Goal: Information Seeking & Learning: Learn about a topic

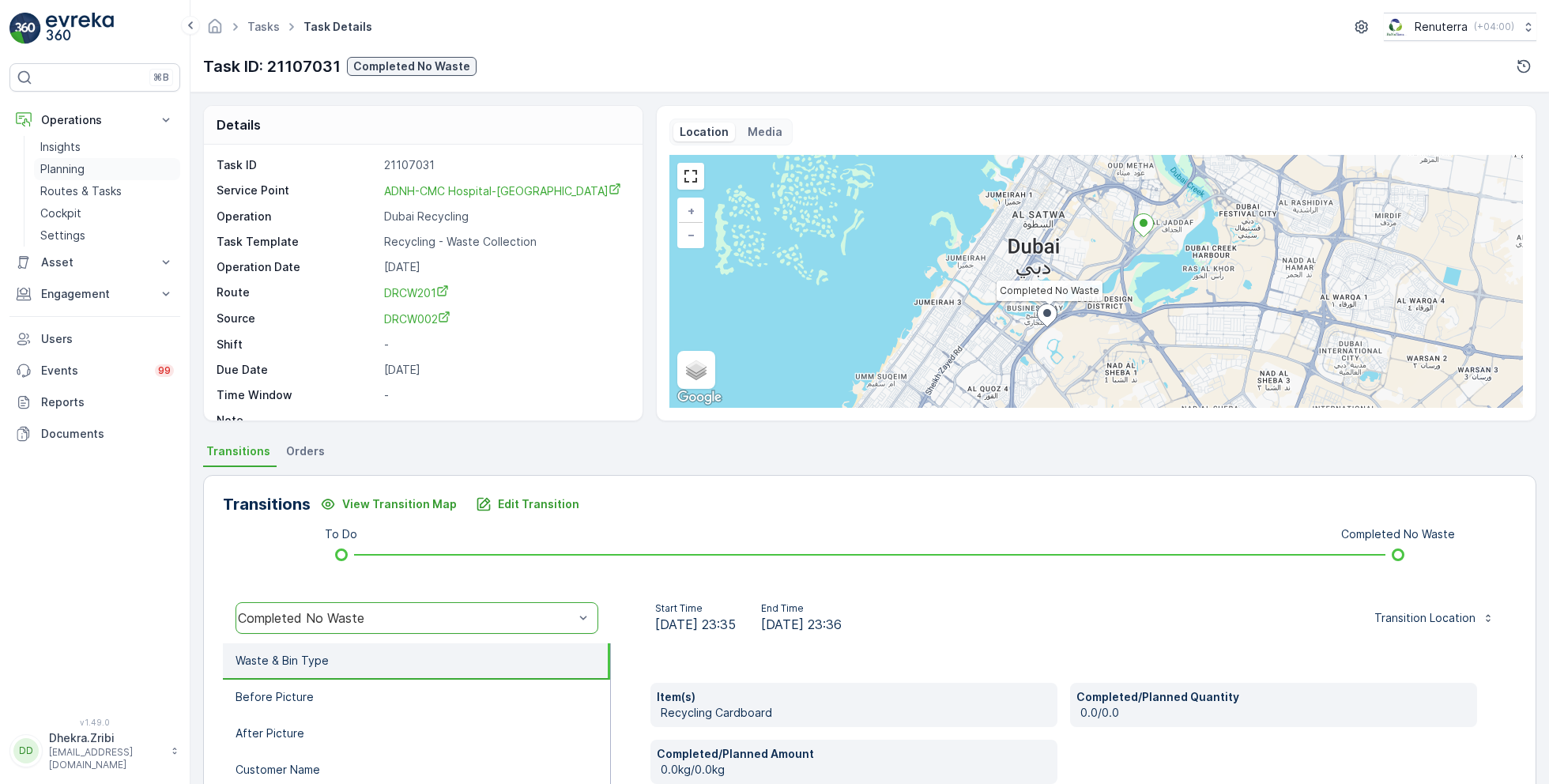
click at [77, 164] on p "Planning" at bounding box center [62, 169] width 44 height 16
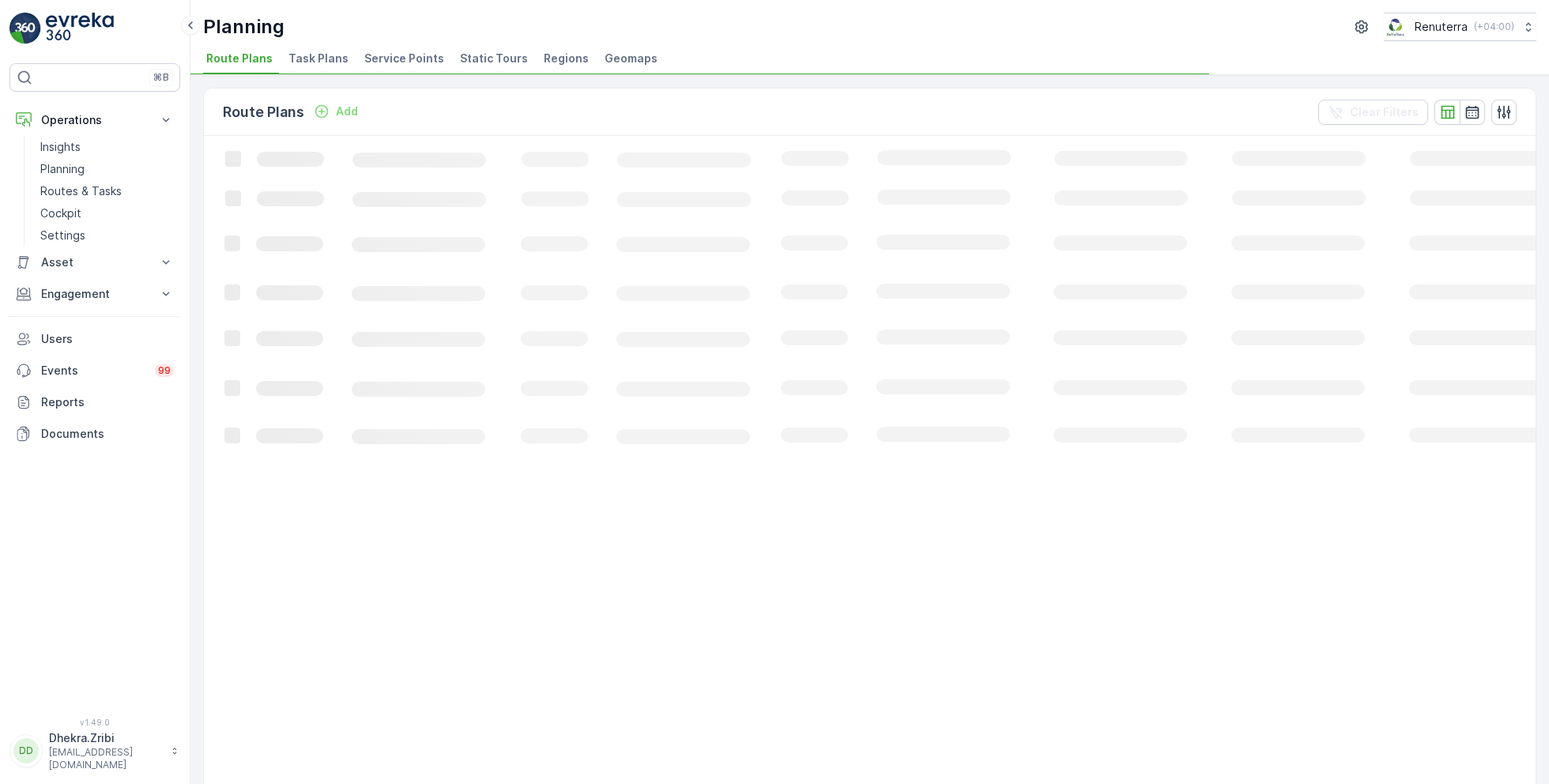
click at [404, 52] on span "Service Points" at bounding box center [403, 59] width 80 height 16
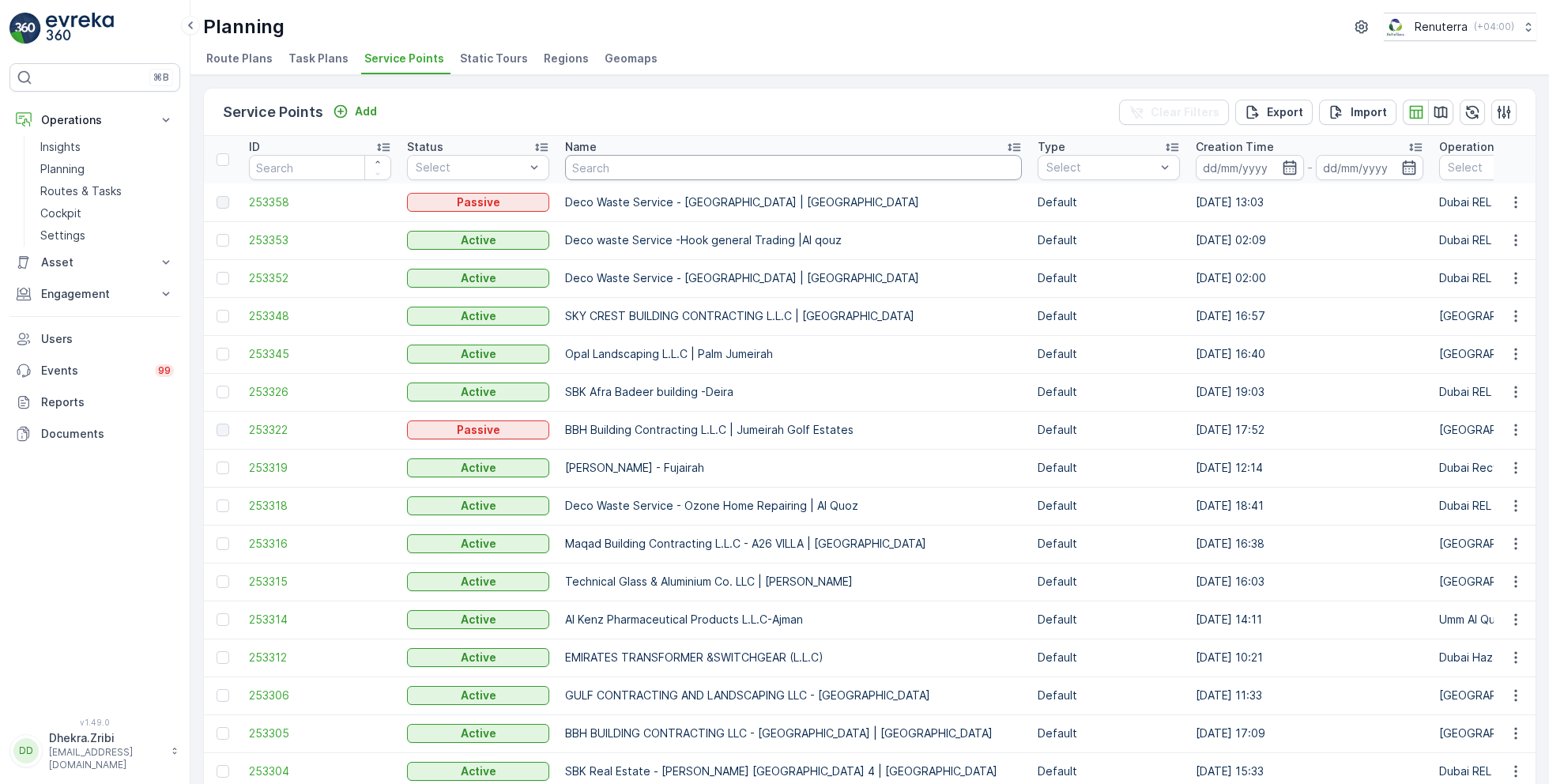
click at [604, 164] on input "text" at bounding box center [793, 167] width 457 height 25
type input "saudi"
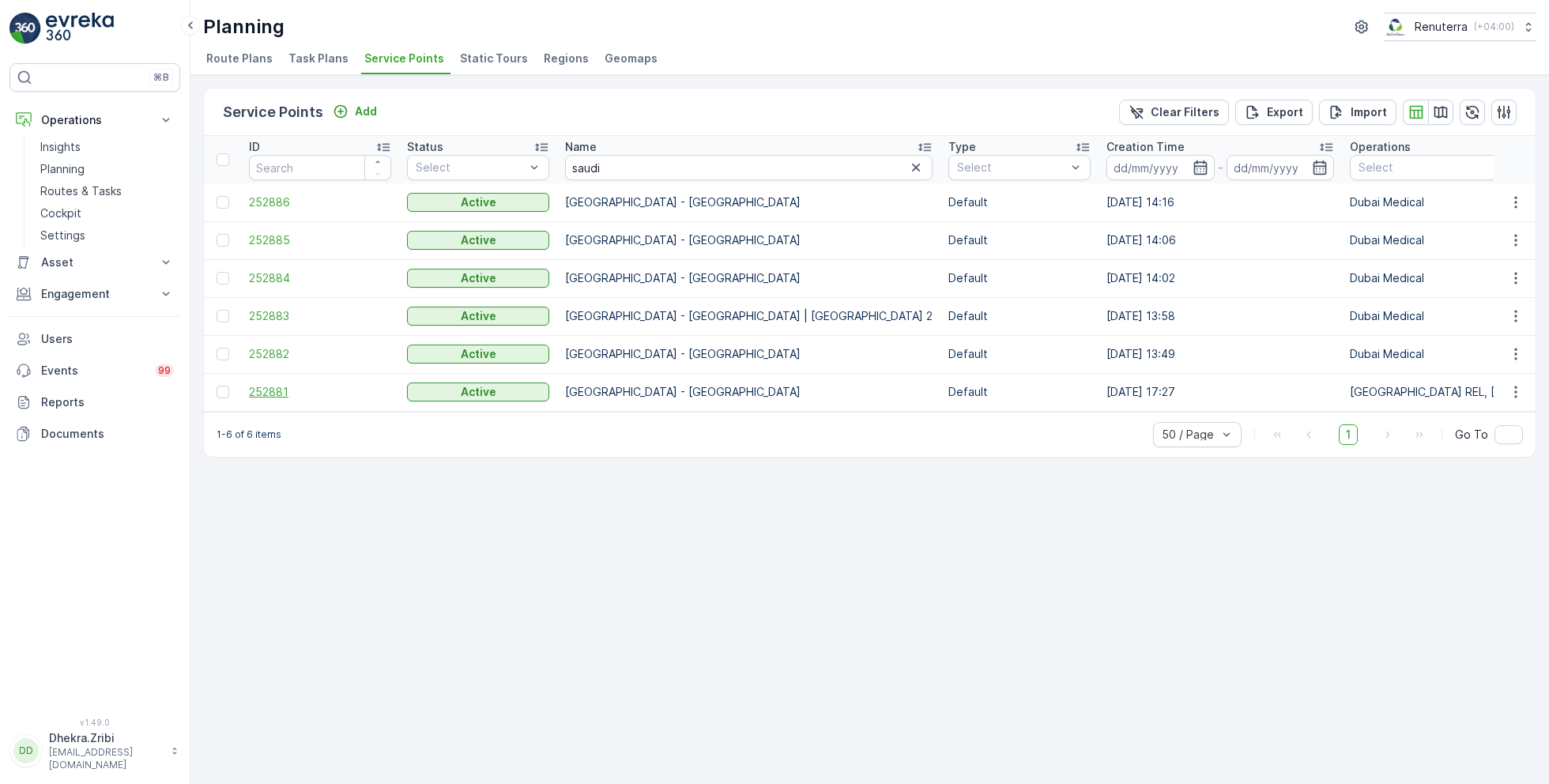
click at [276, 388] on span "252881" at bounding box center [320, 392] width 142 height 16
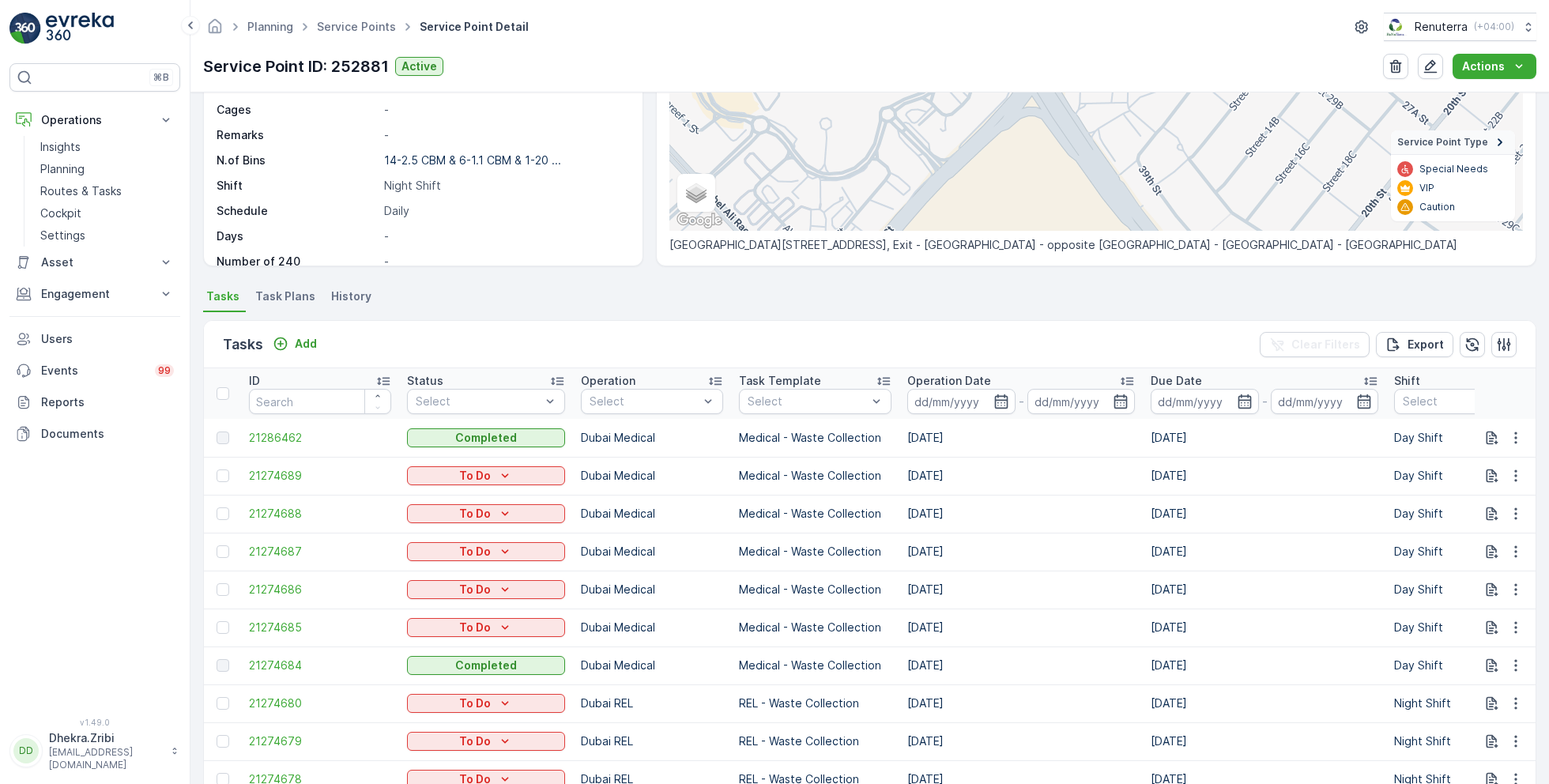
scroll to position [245, 0]
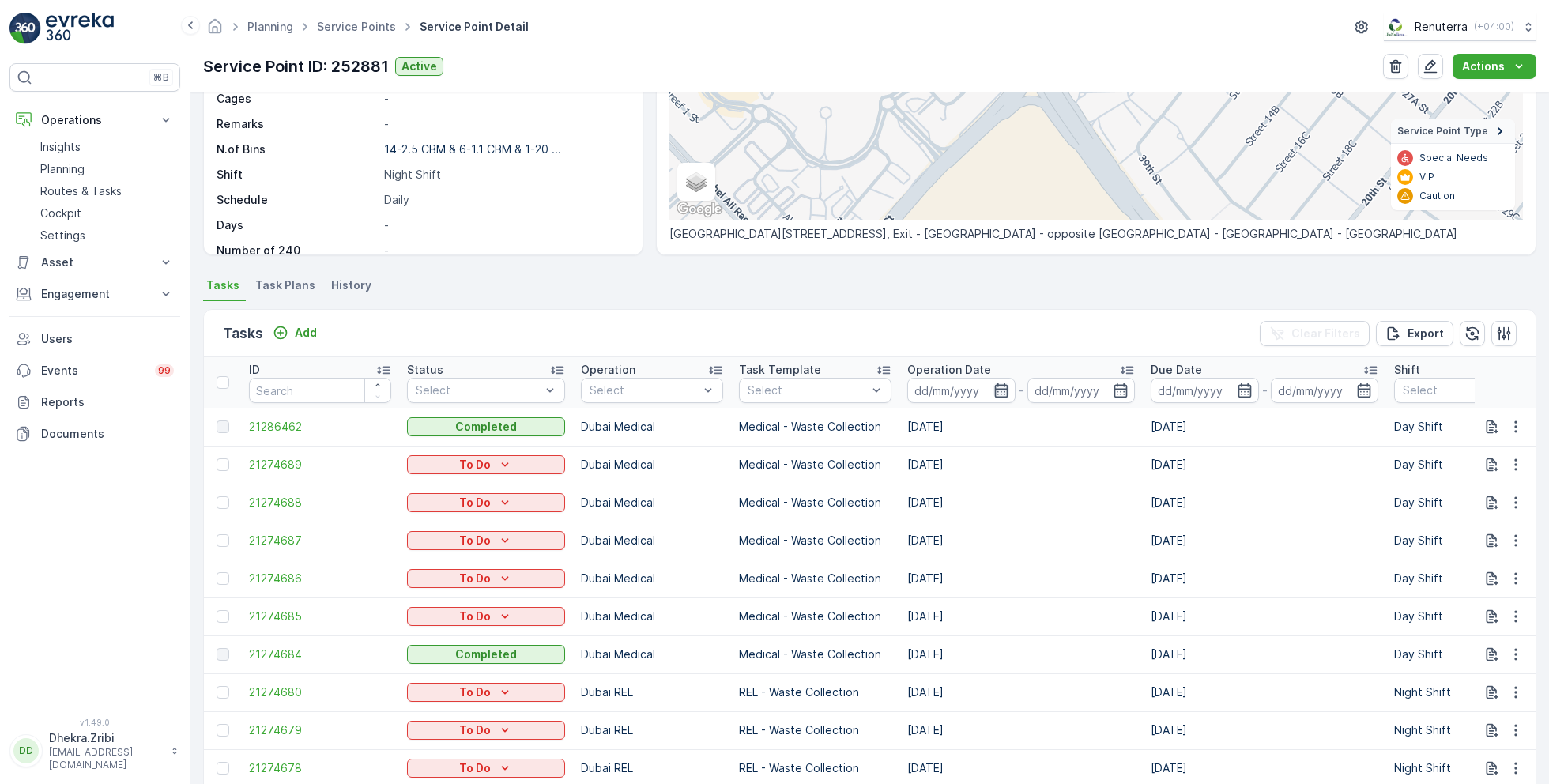
click at [996, 387] on icon "button" at bounding box center [1001, 390] width 13 height 14
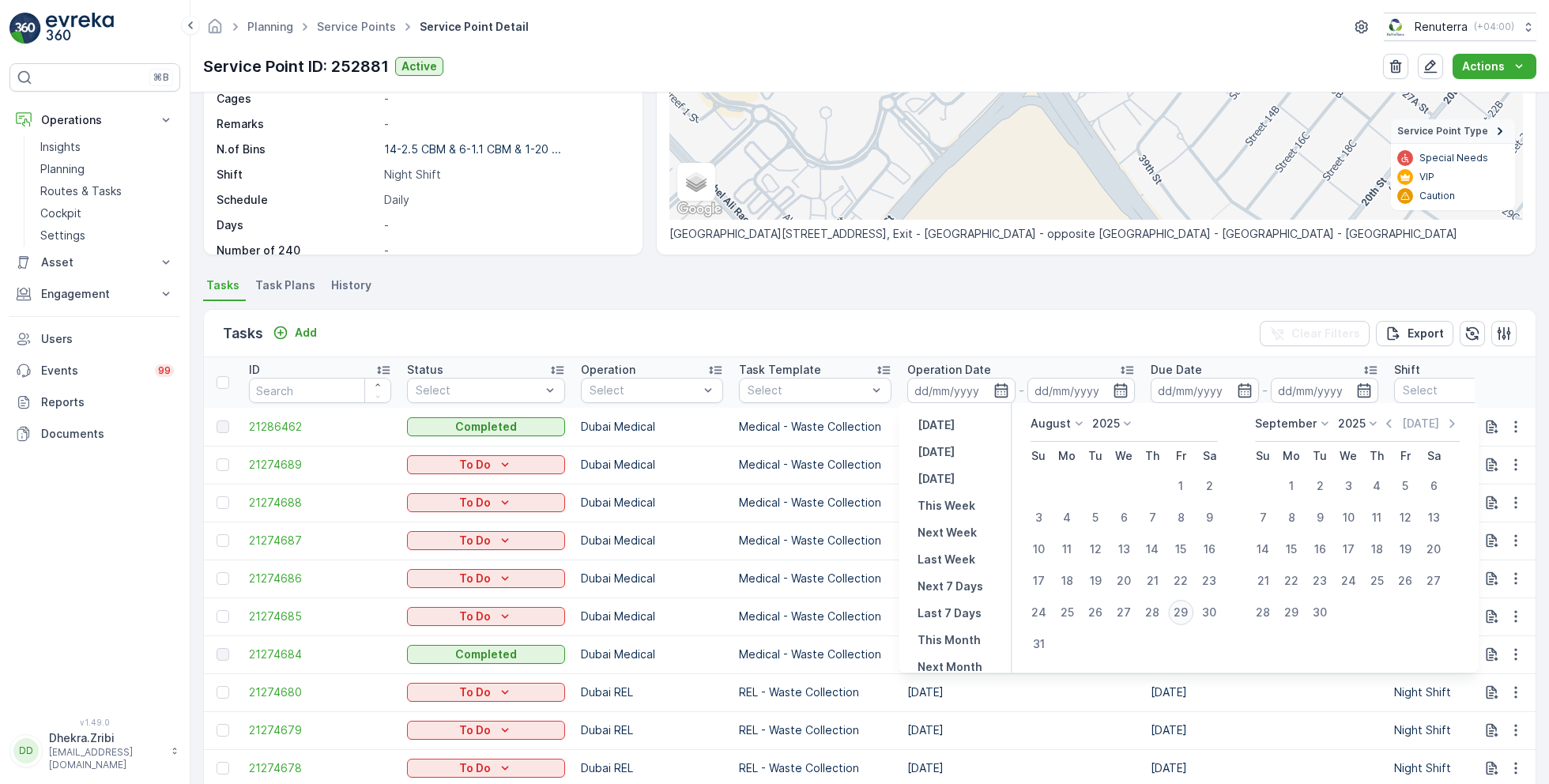
click at [1185, 611] on div "29" at bounding box center [1181, 612] width 25 height 25
type input "[DATE]"
click at [1185, 611] on div "29" at bounding box center [1181, 612] width 25 height 25
type input "[DATE]"
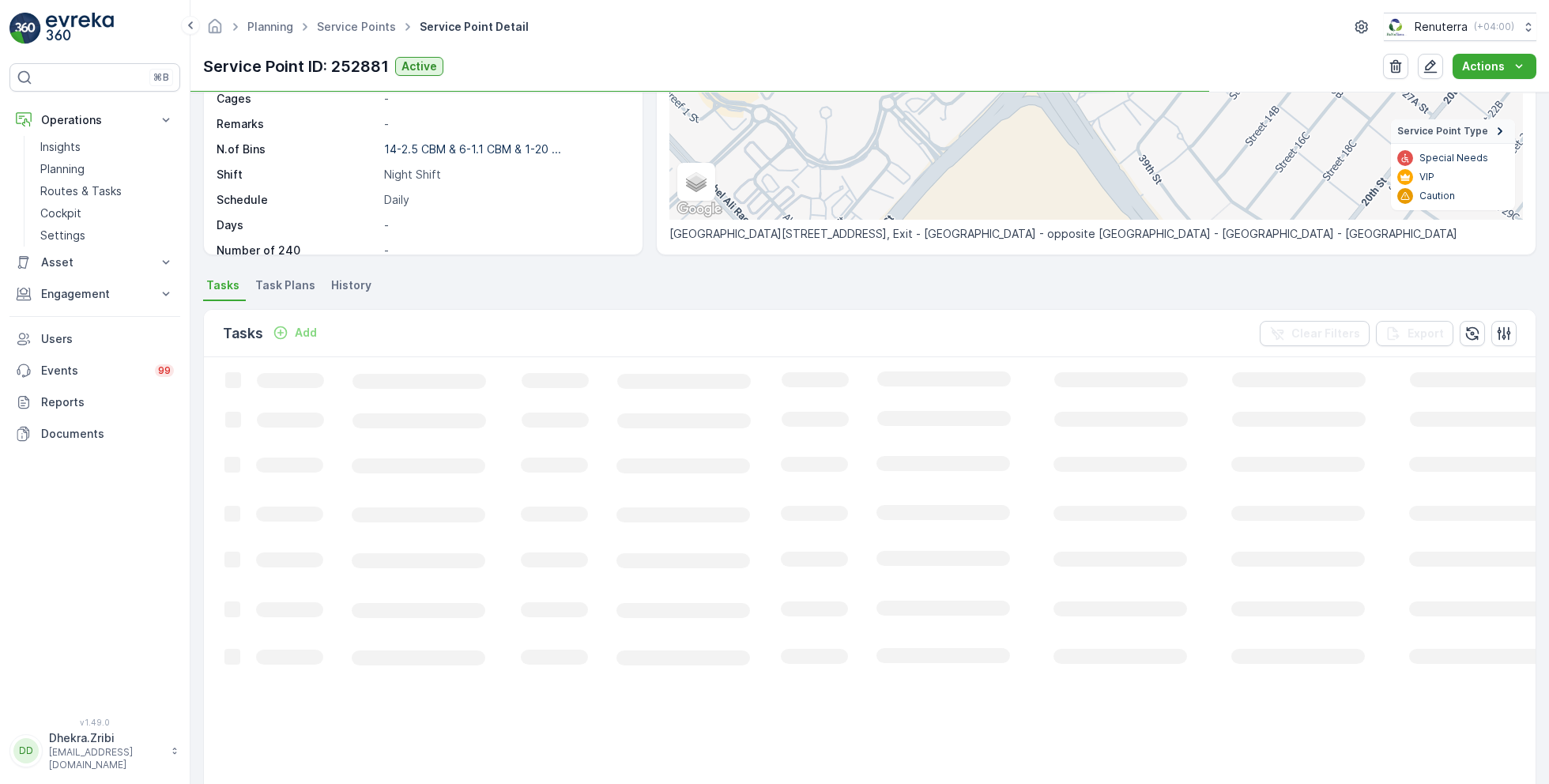
scroll to position [169, 0]
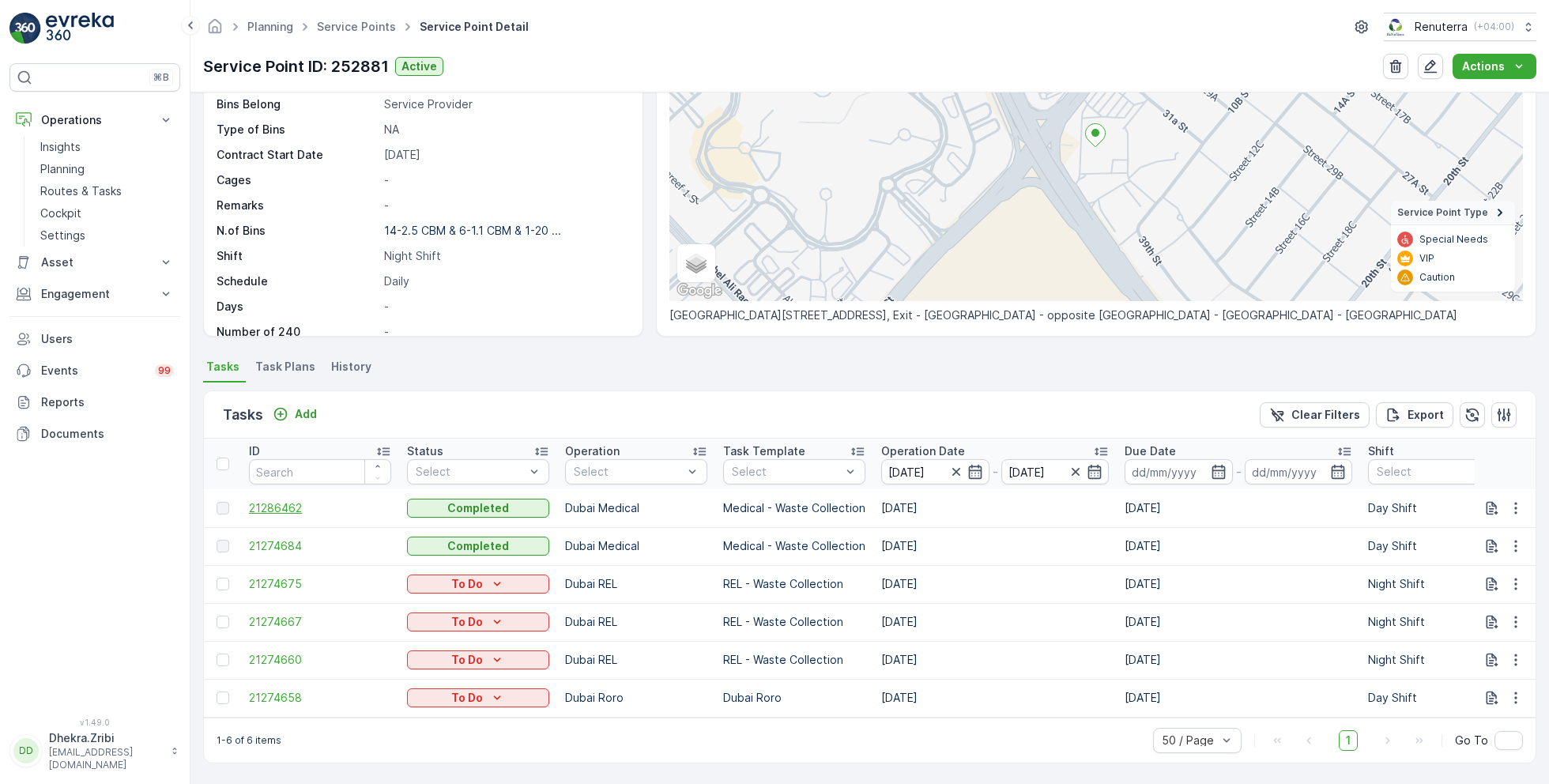
click at [286, 500] on span "21286462" at bounding box center [320, 508] width 142 height 16
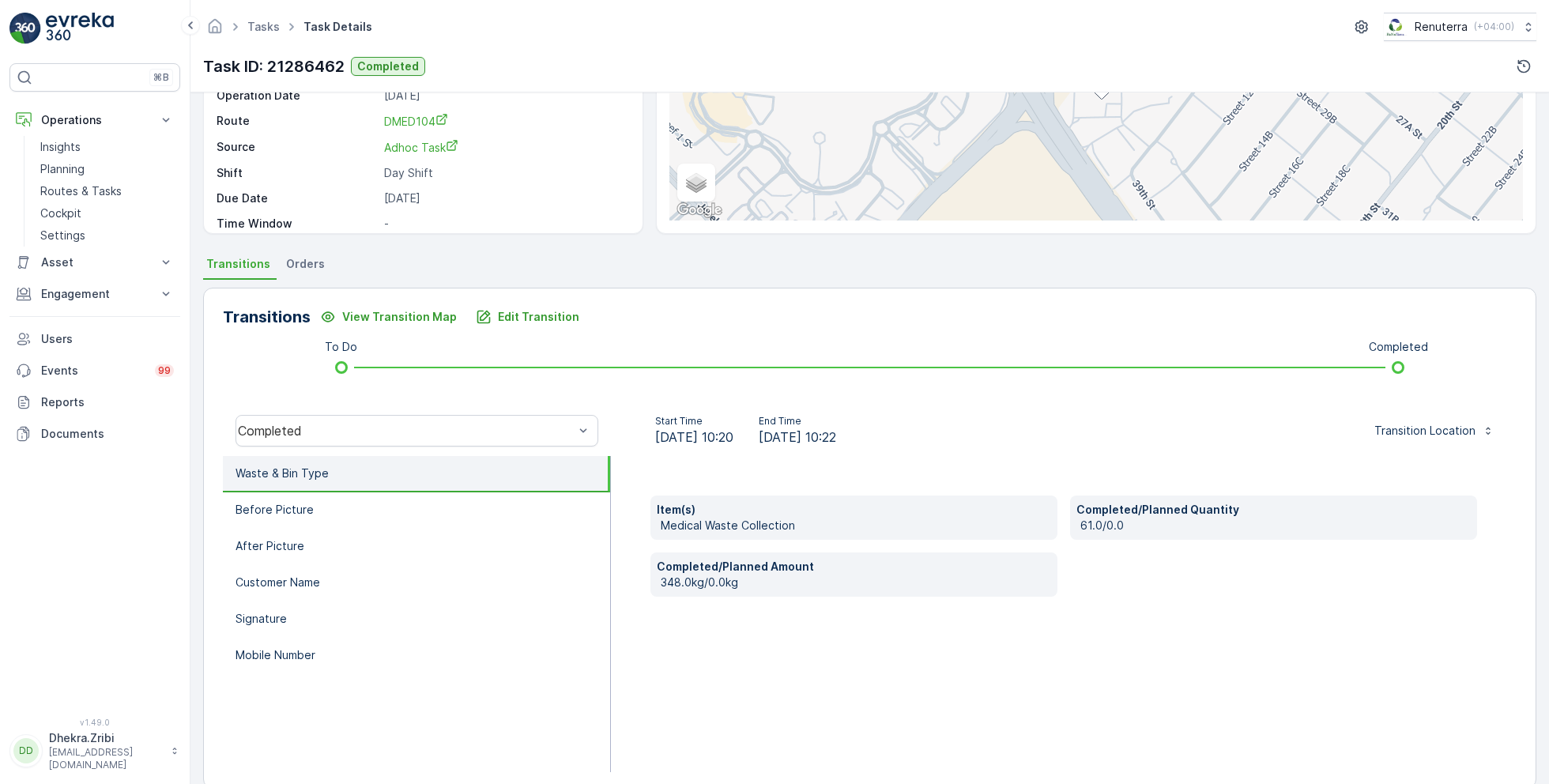
scroll to position [190, 0]
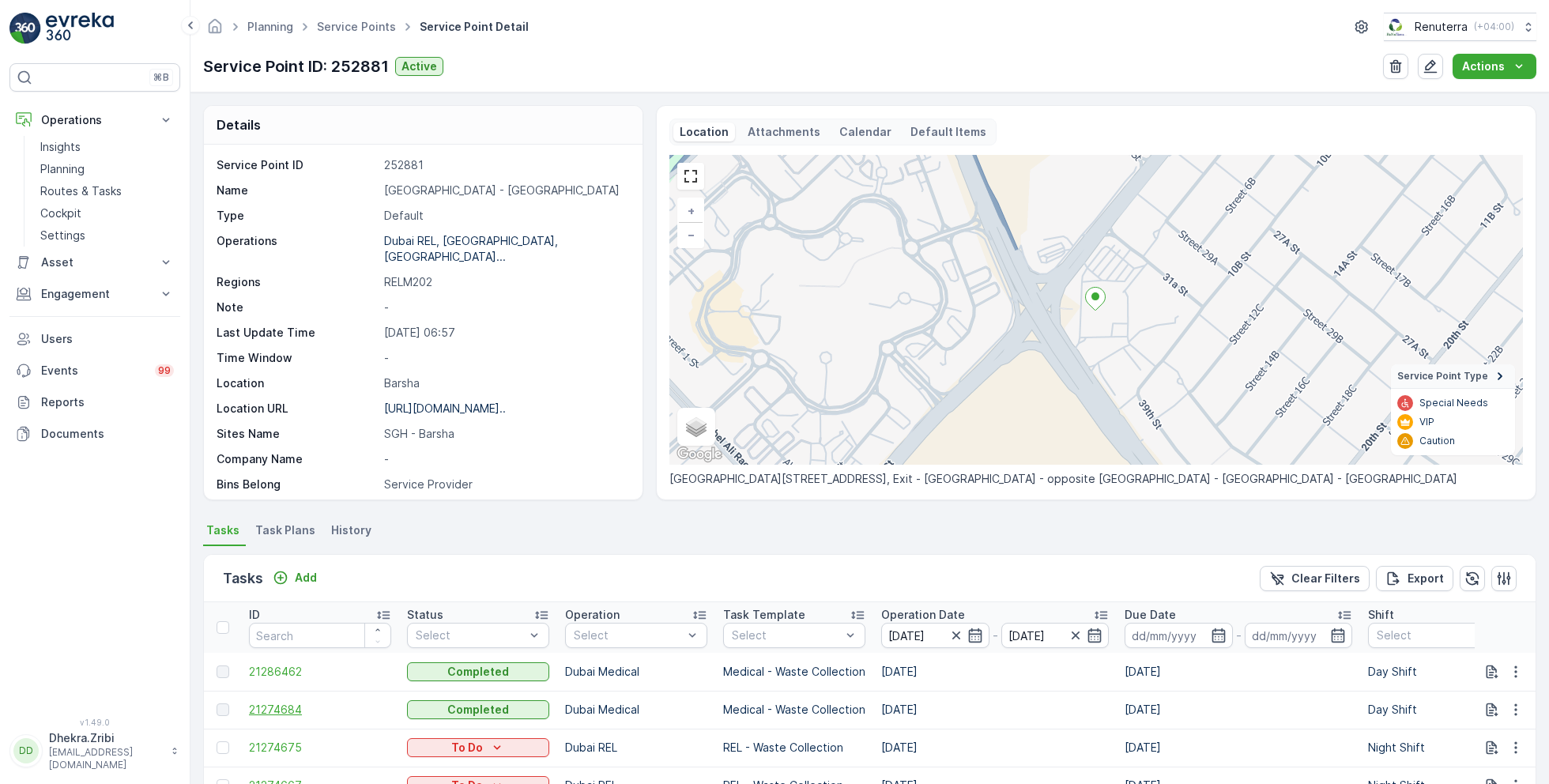
click at [294, 705] on span "21274684" at bounding box center [320, 709] width 142 height 16
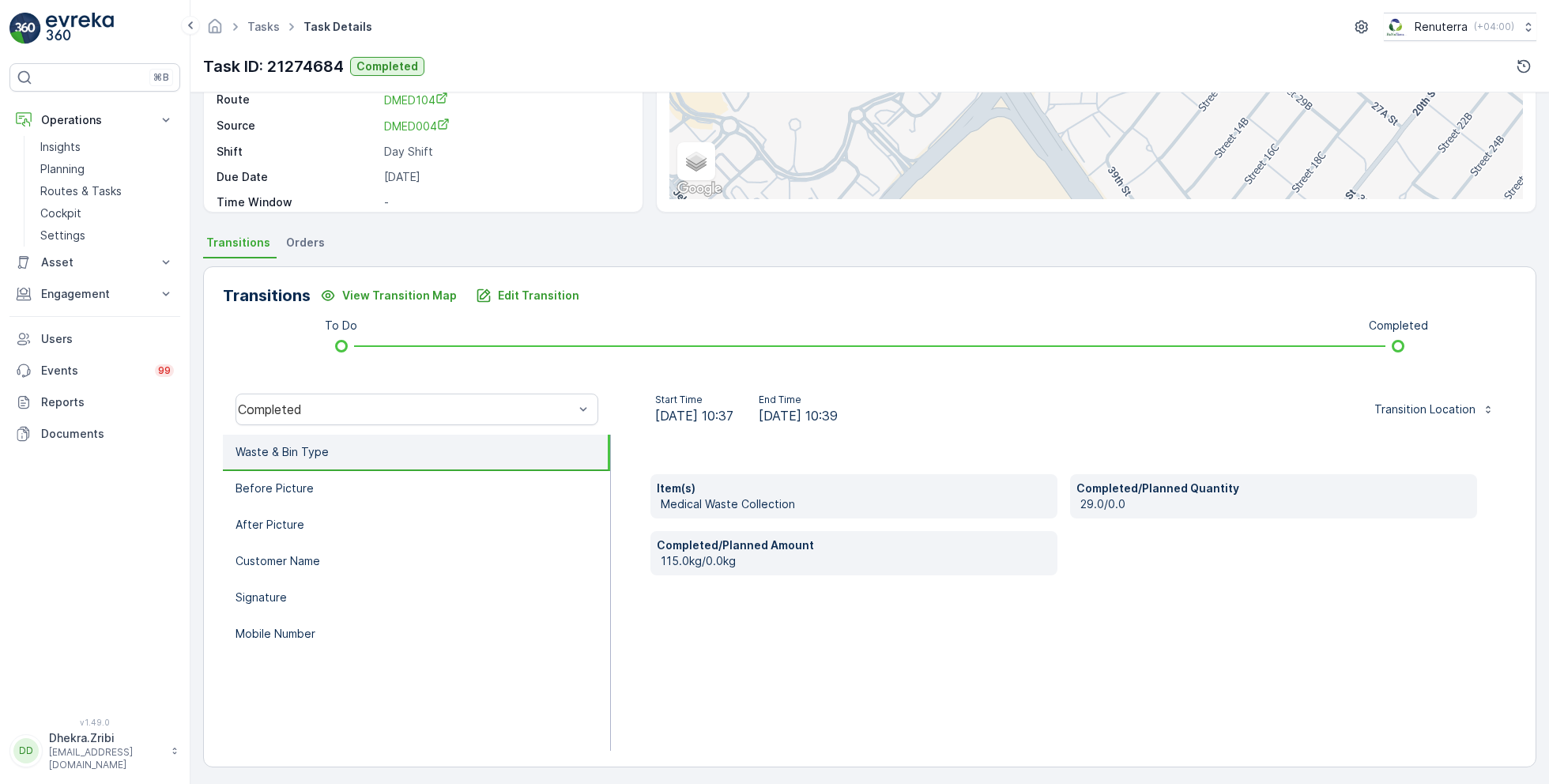
scroll to position [211, 0]
click at [353, 491] on li "Before Picture" at bounding box center [417, 486] width 388 height 36
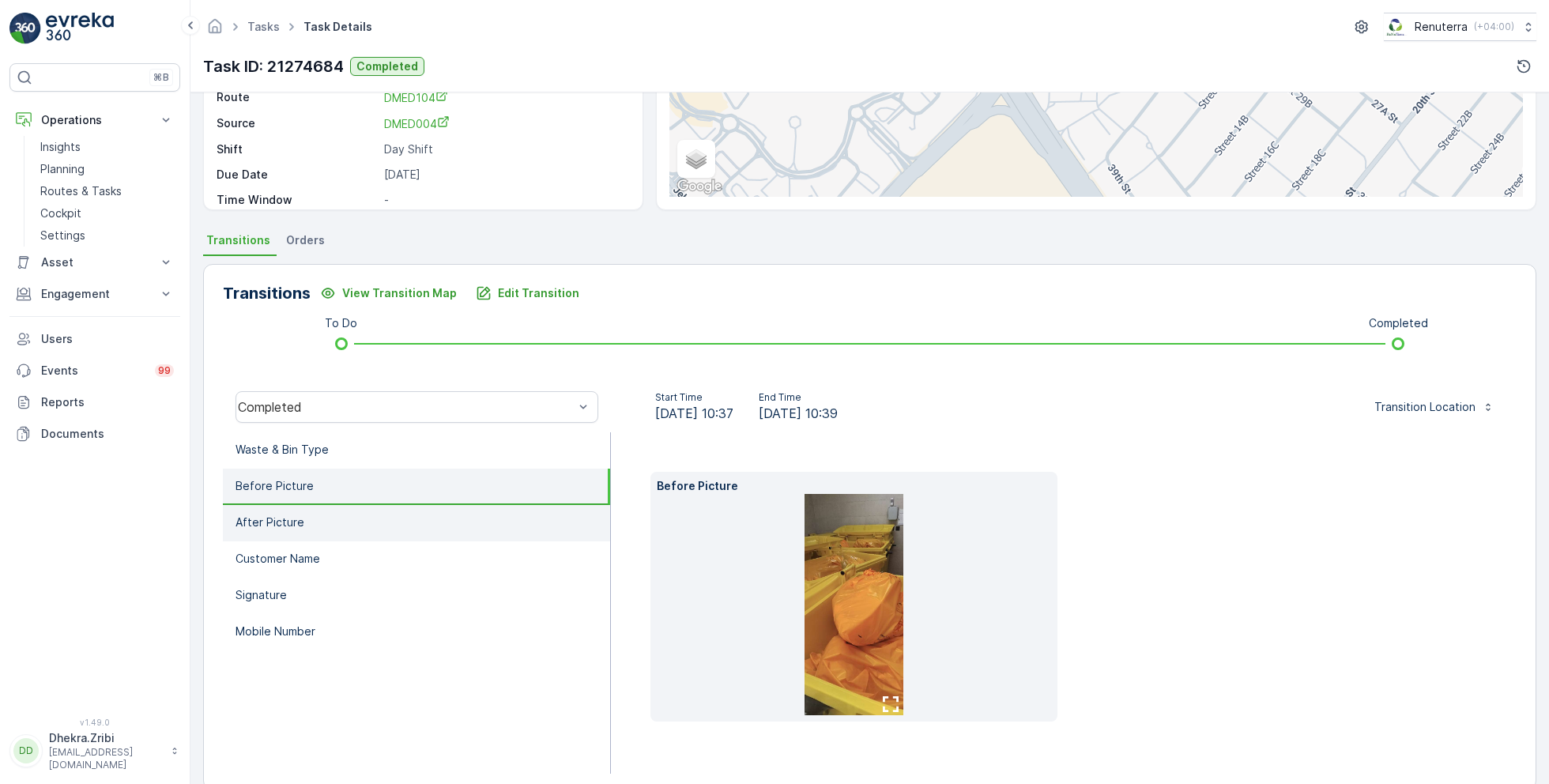
click at [354, 519] on li "After Picture" at bounding box center [417, 523] width 388 height 36
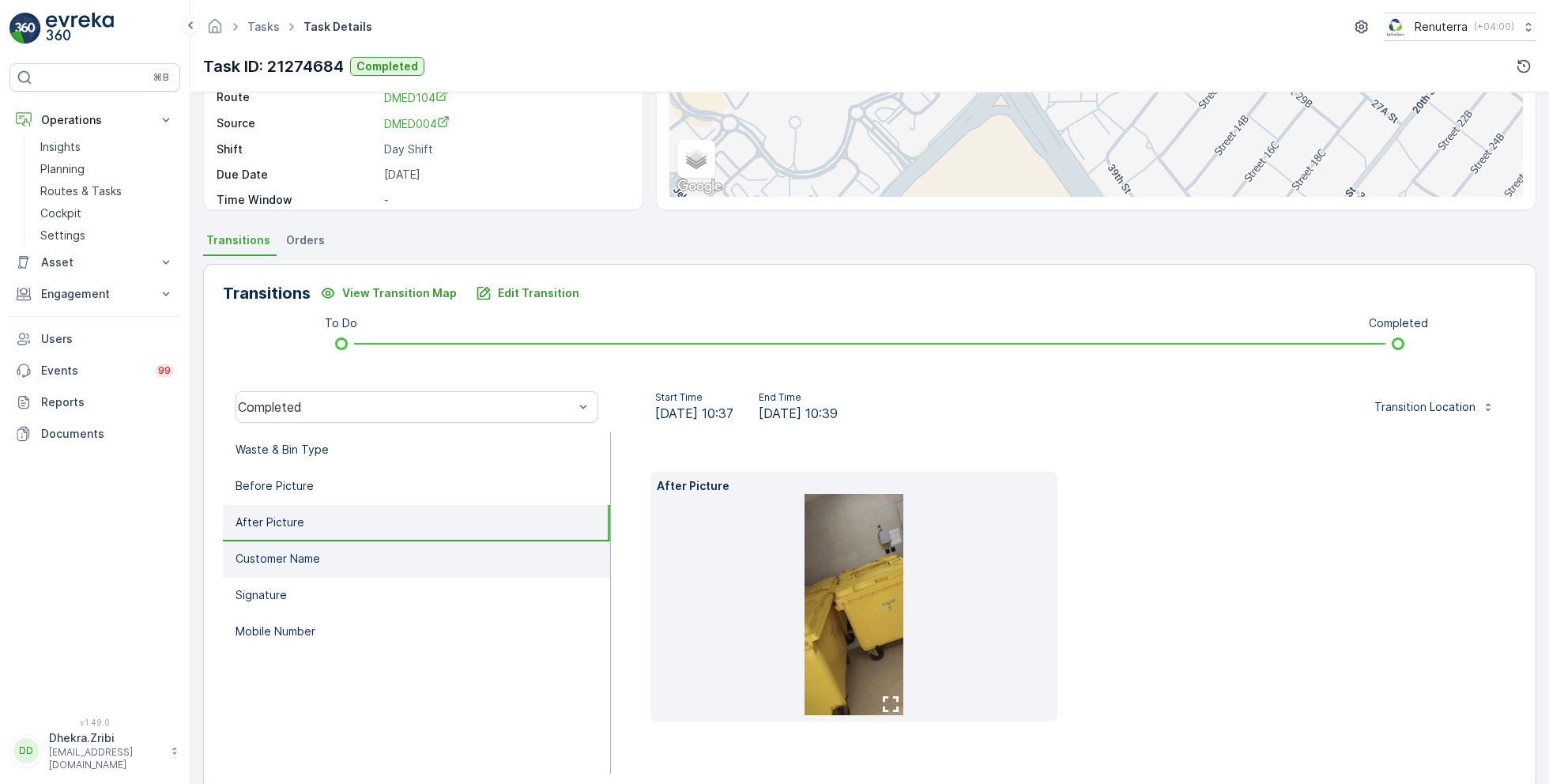
click at [357, 545] on li "Customer Name" at bounding box center [417, 559] width 388 height 36
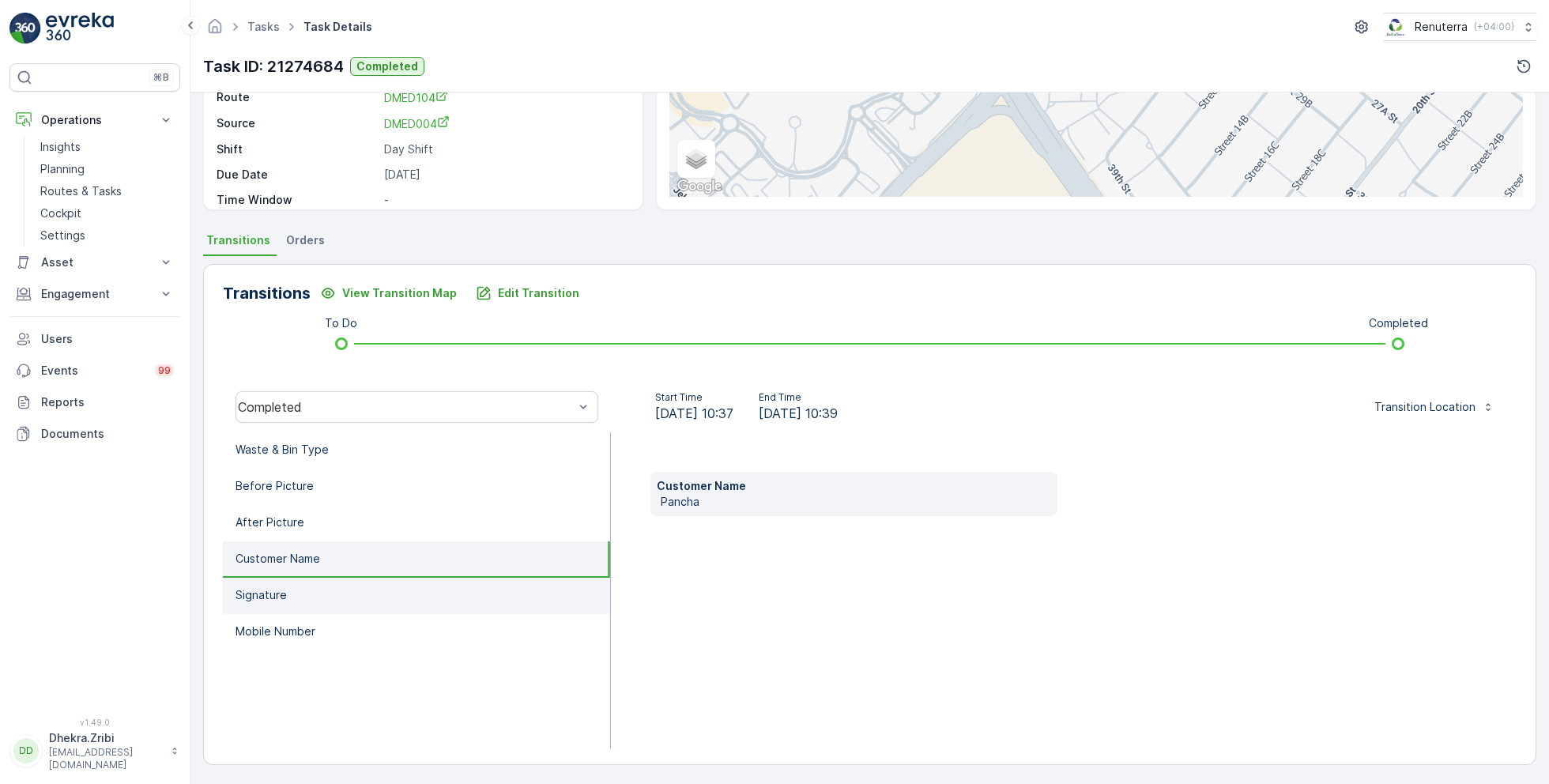
click at [350, 579] on li "Signature" at bounding box center [417, 595] width 388 height 36
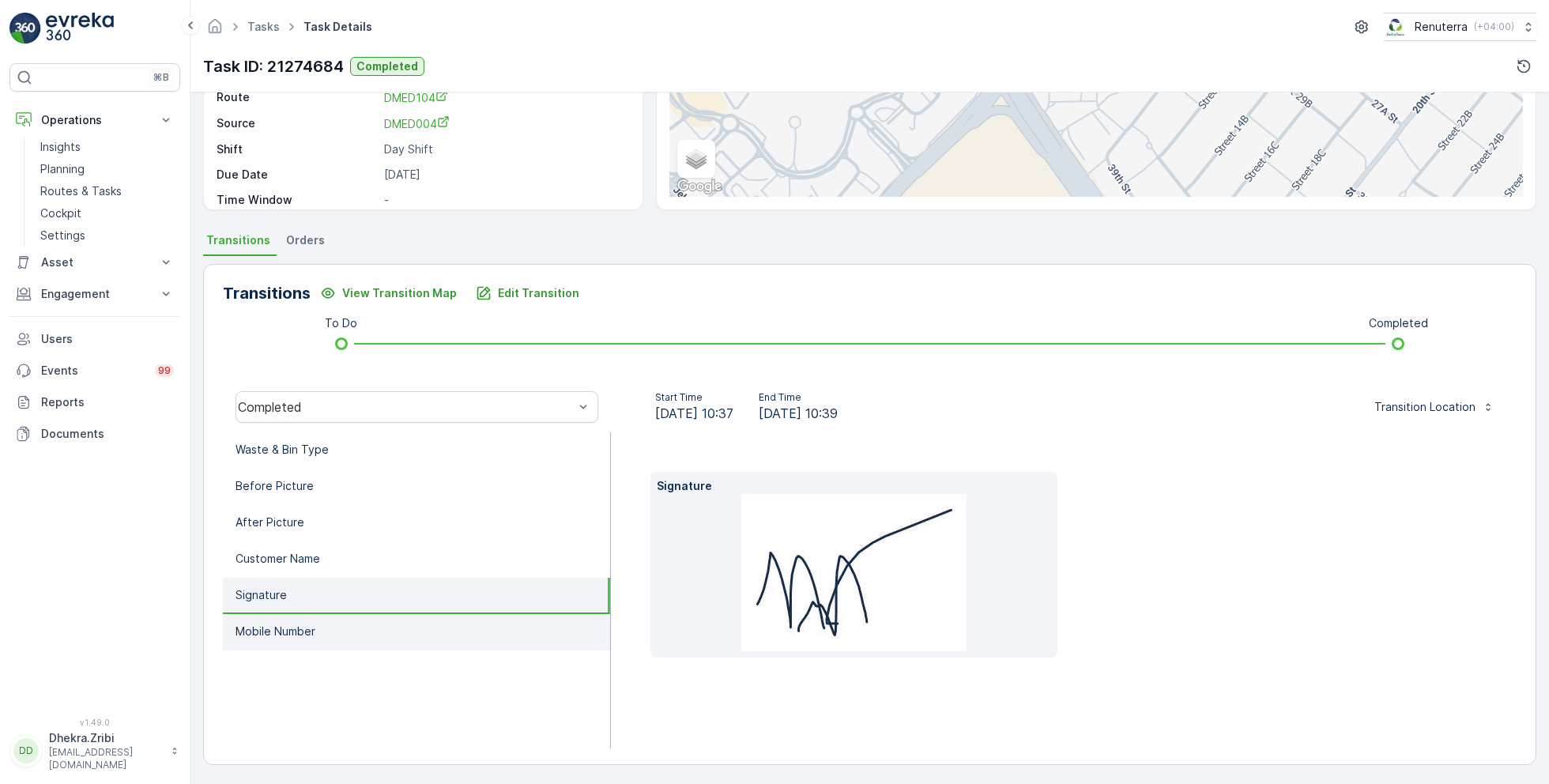
click at [348, 621] on li "Mobile Number" at bounding box center [417, 631] width 388 height 36
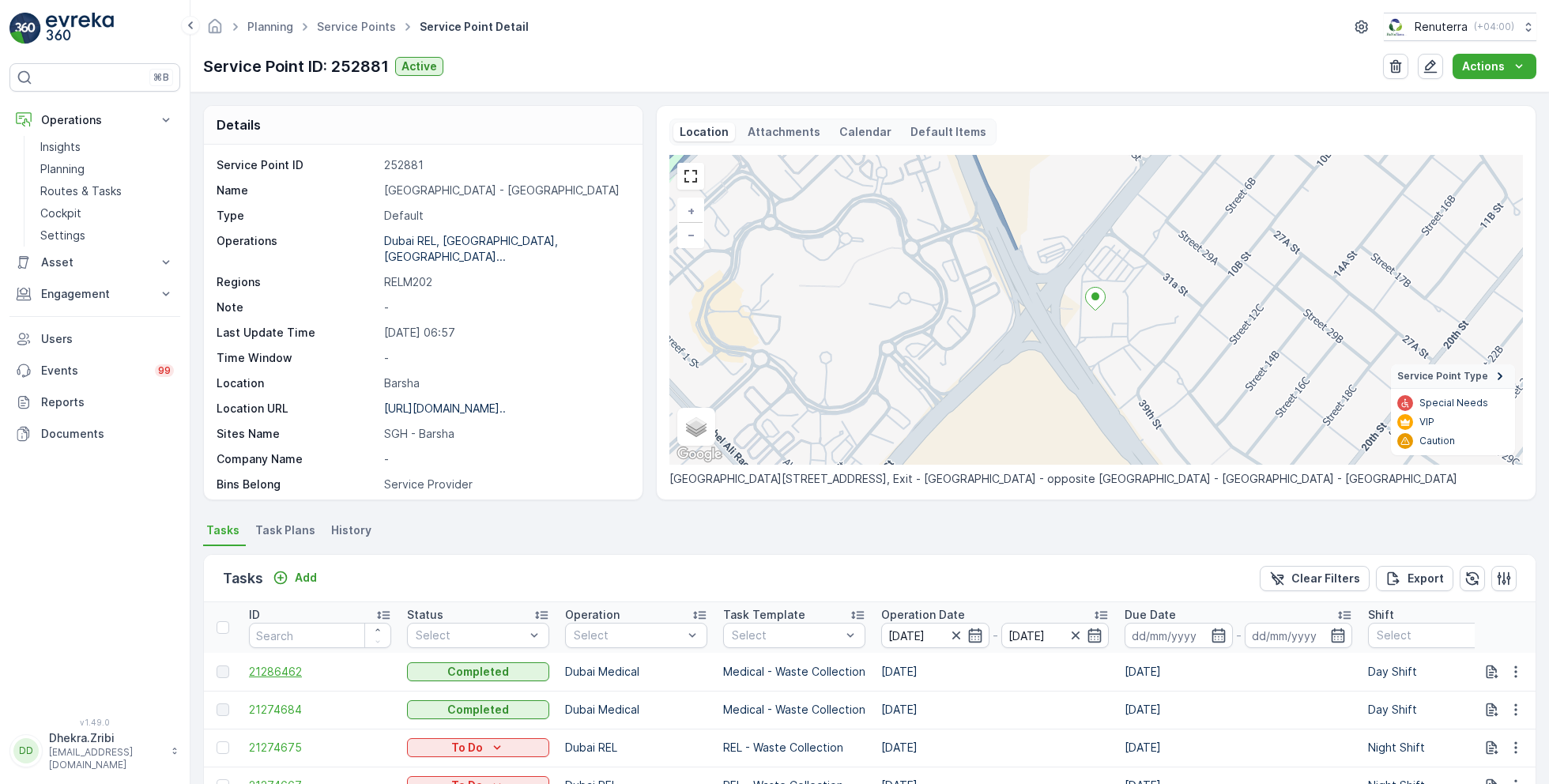
click at [293, 667] on span "21286462" at bounding box center [320, 672] width 142 height 16
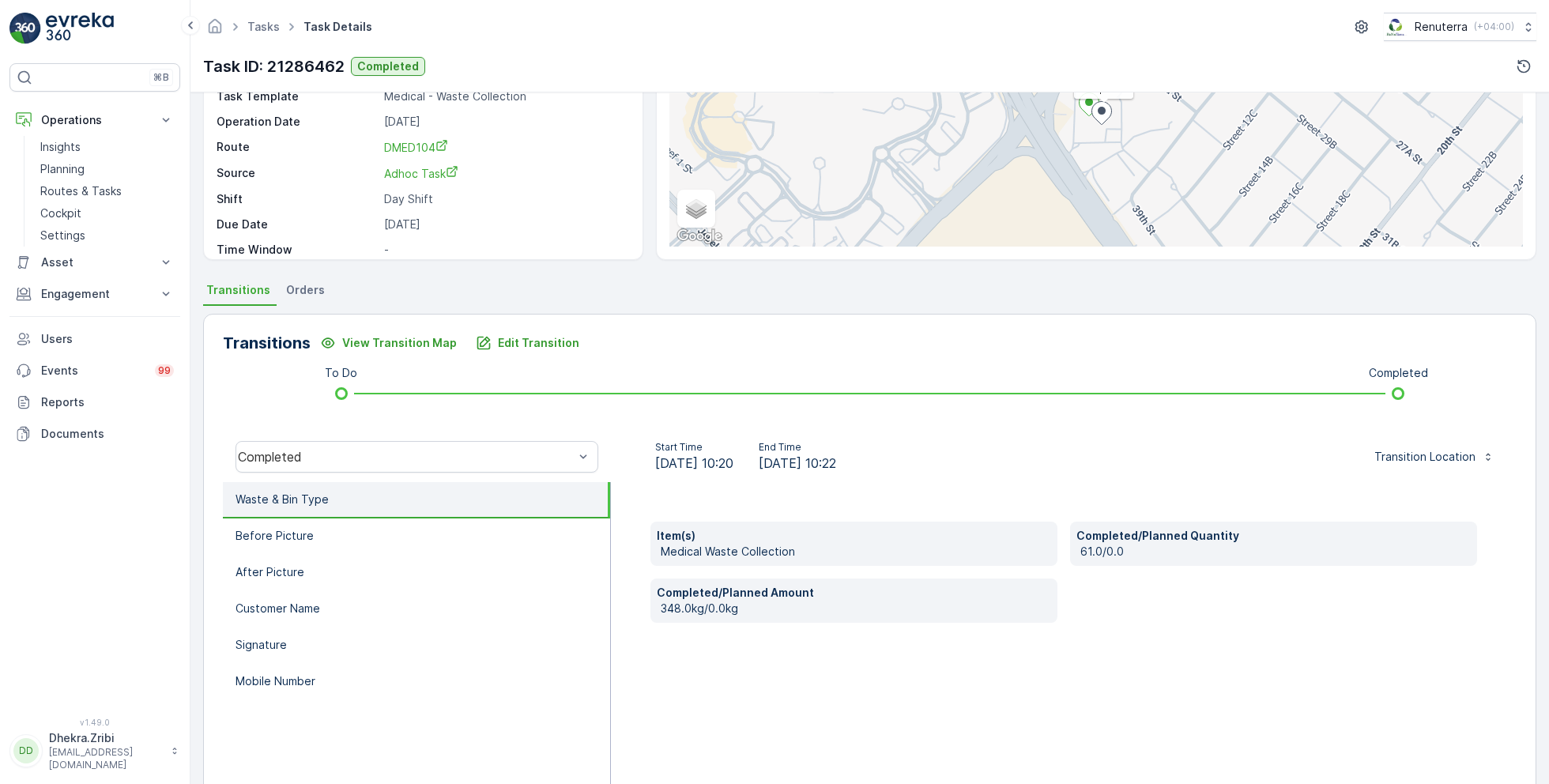
scroll to position [211, 0]
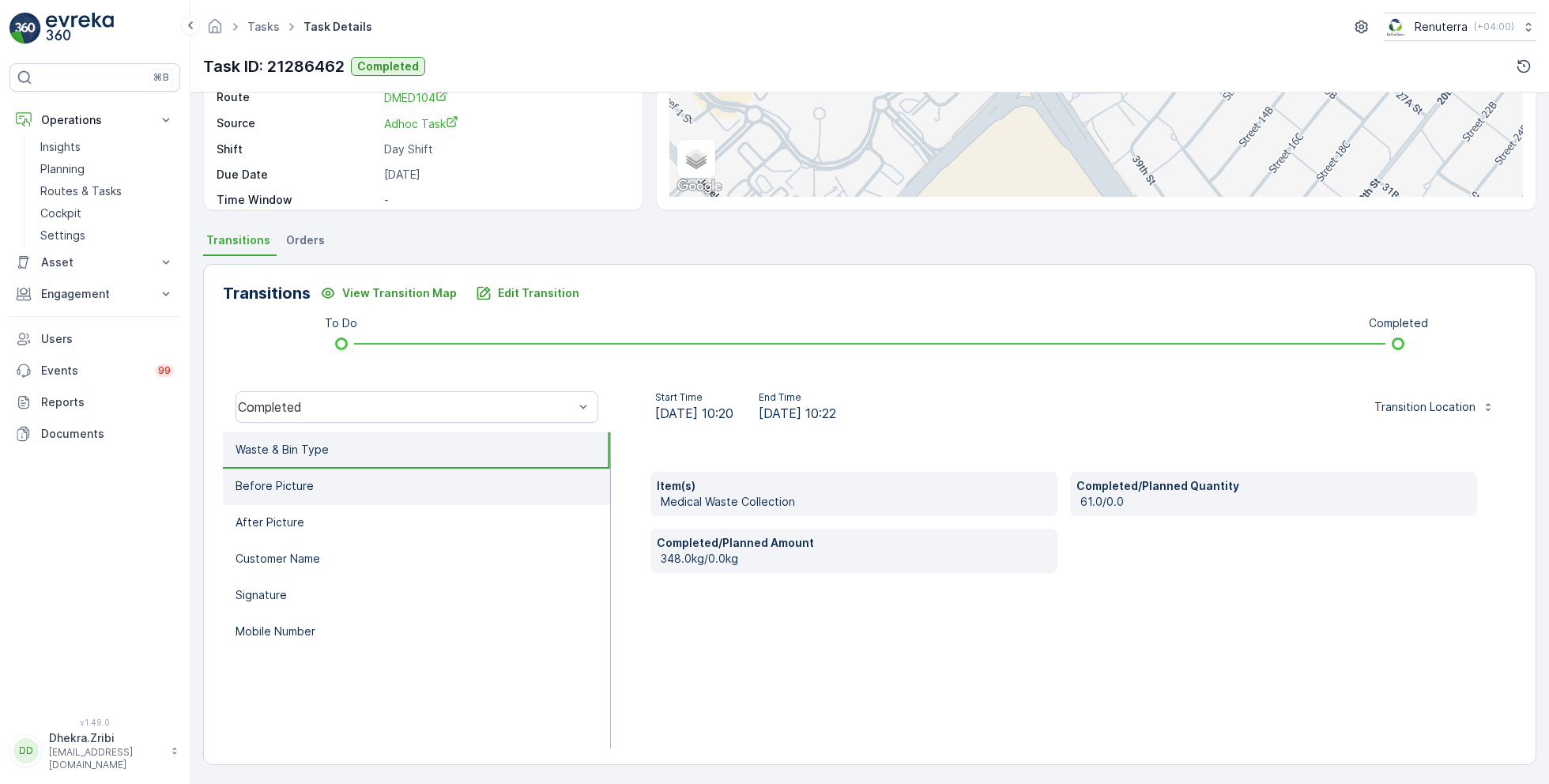
click at [331, 483] on li "Before Picture" at bounding box center [417, 486] width 388 height 36
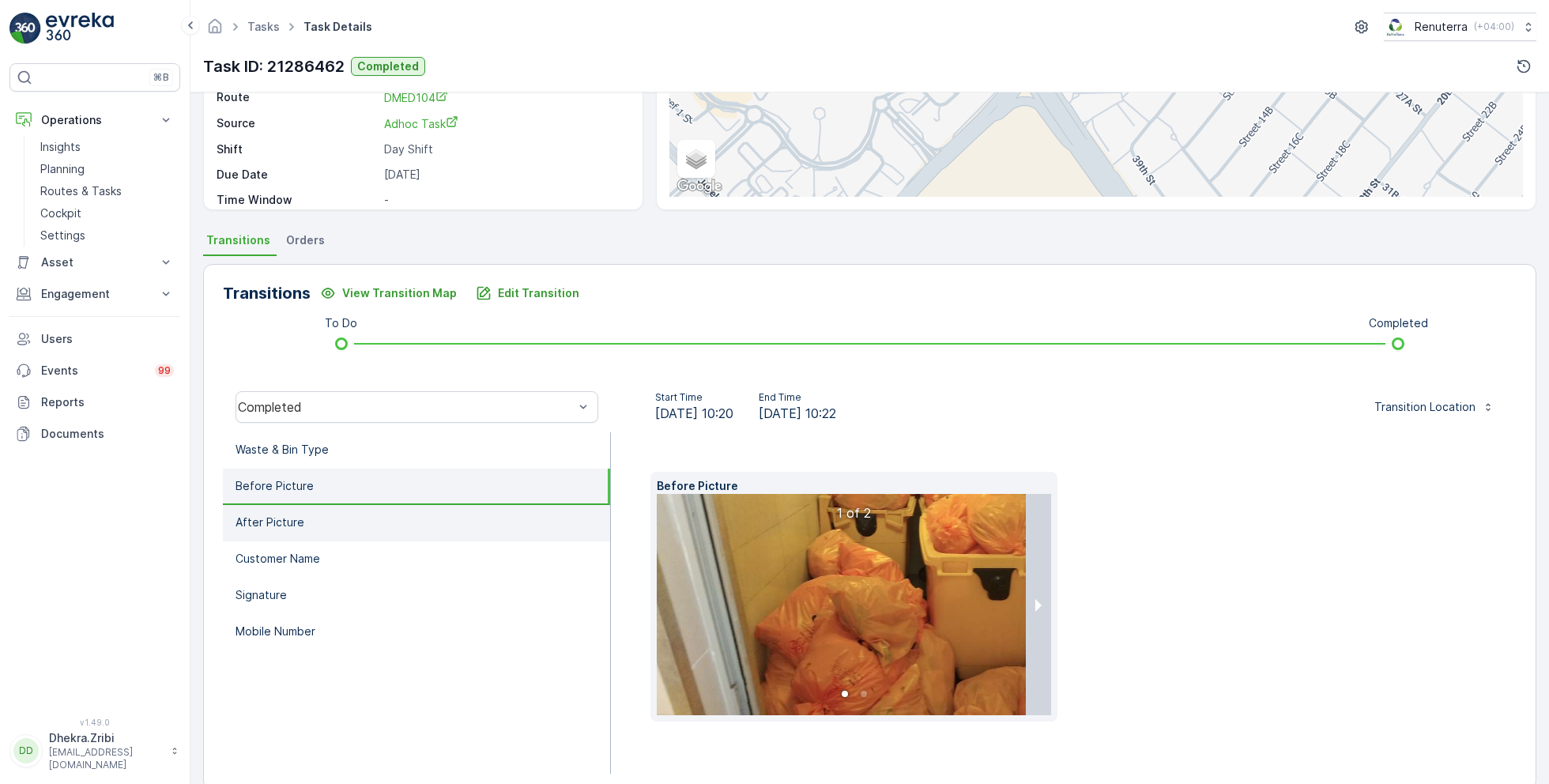
click at [337, 508] on li "After Picture" at bounding box center [417, 523] width 388 height 36
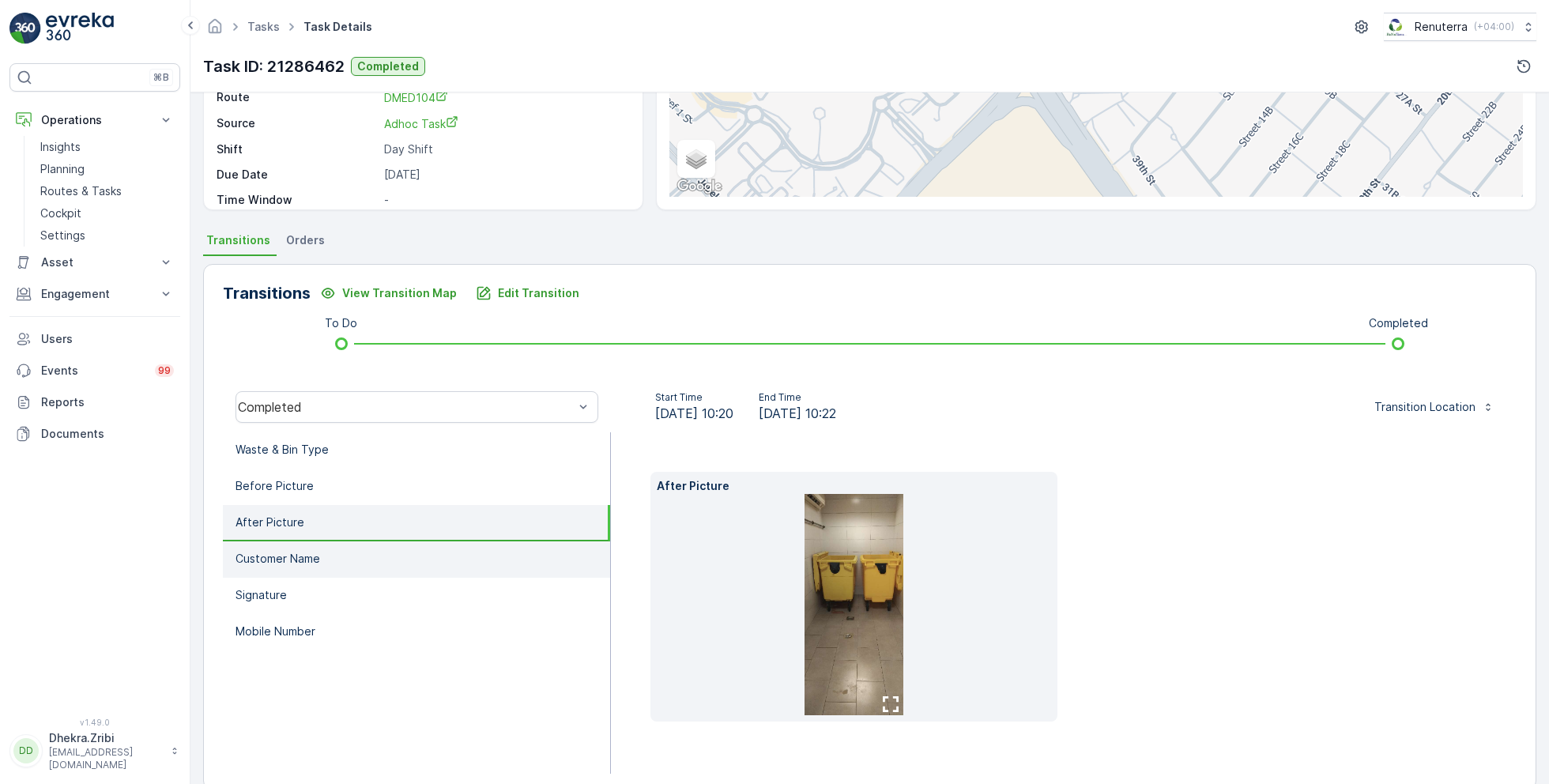
click at [343, 555] on li "Customer Name" at bounding box center [417, 559] width 388 height 36
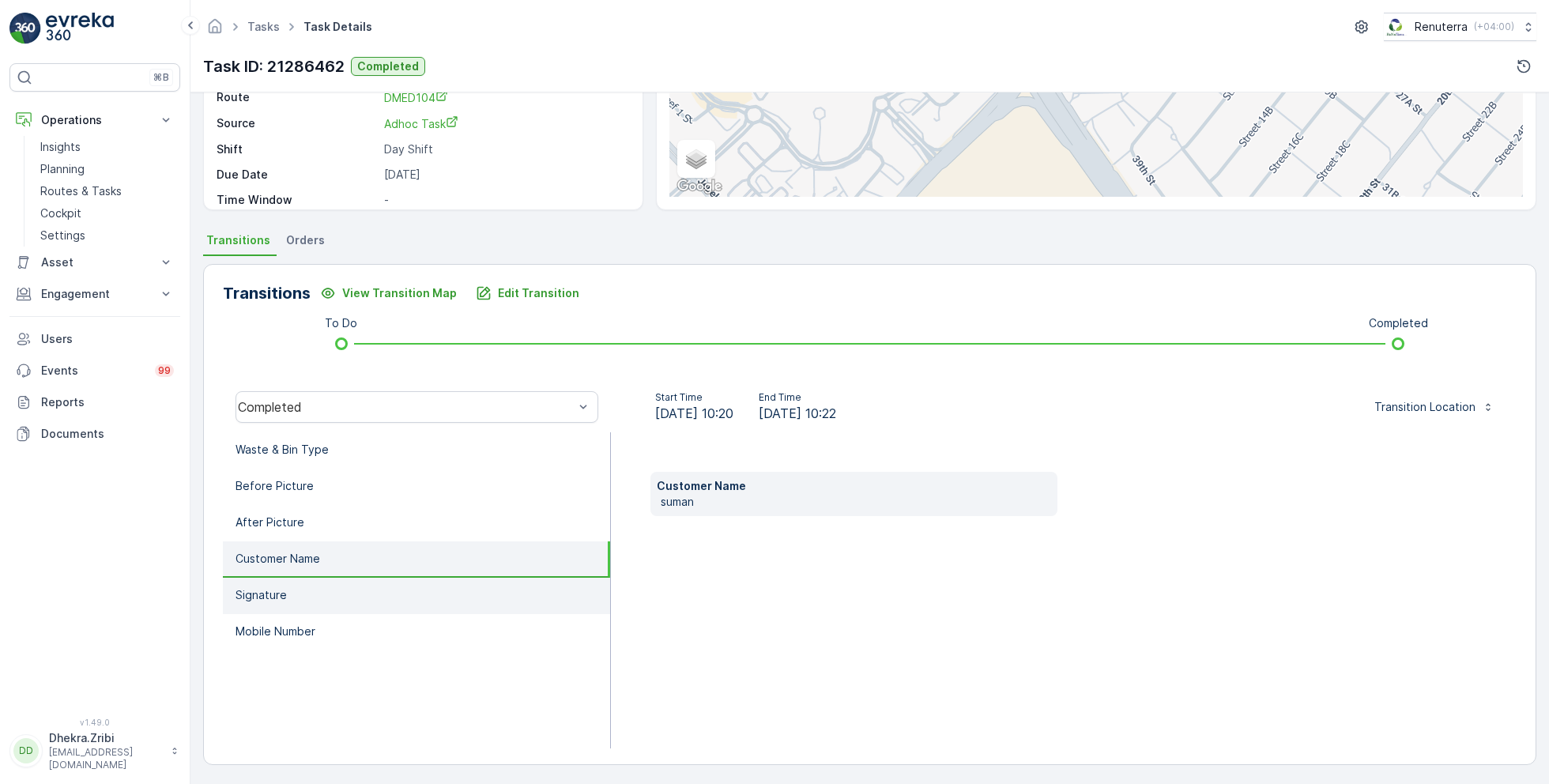
click at [347, 595] on li "Signature" at bounding box center [417, 595] width 388 height 36
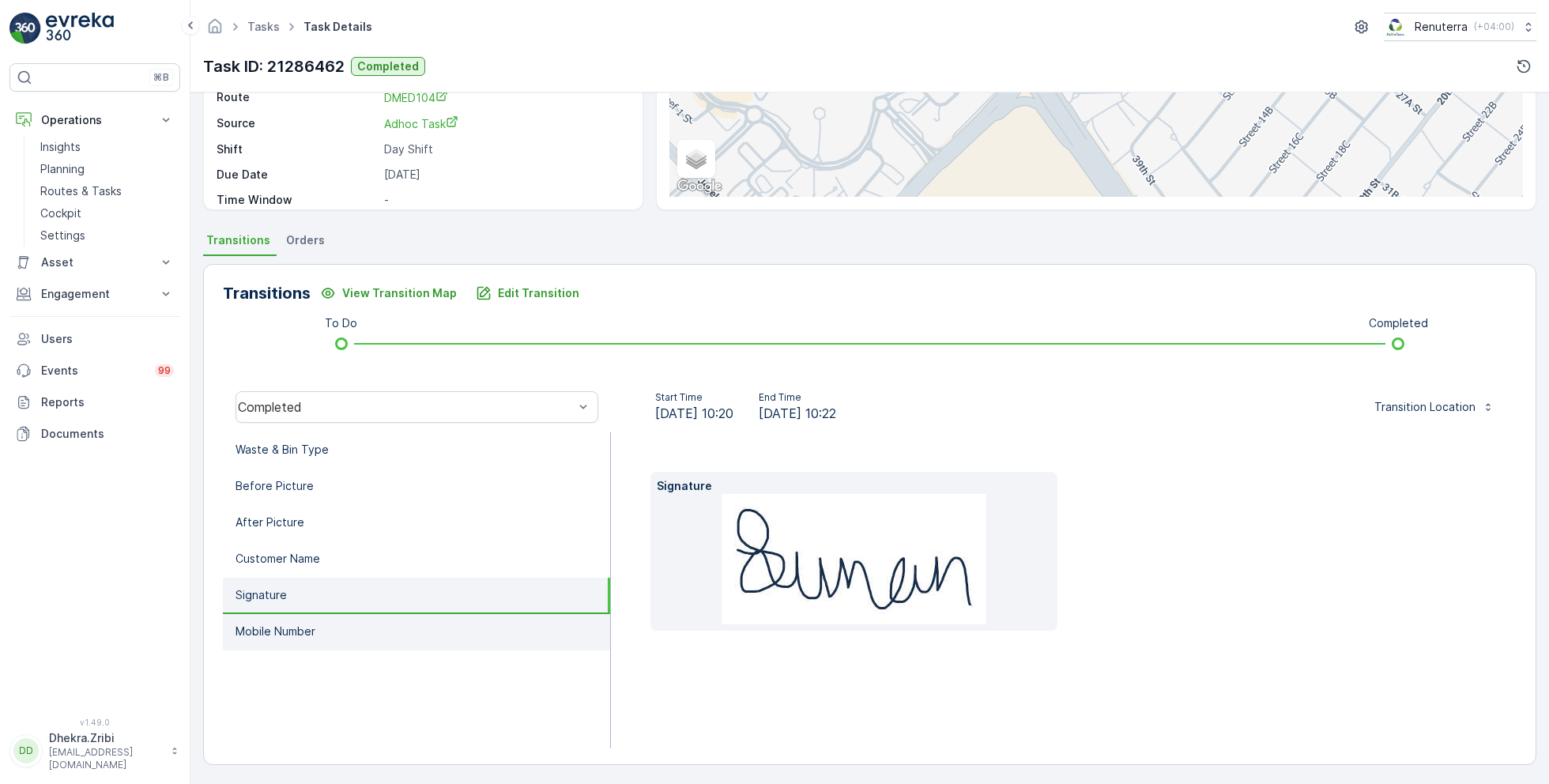
click at [345, 631] on li "Mobile Number" at bounding box center [417, 631] width 388 height 36
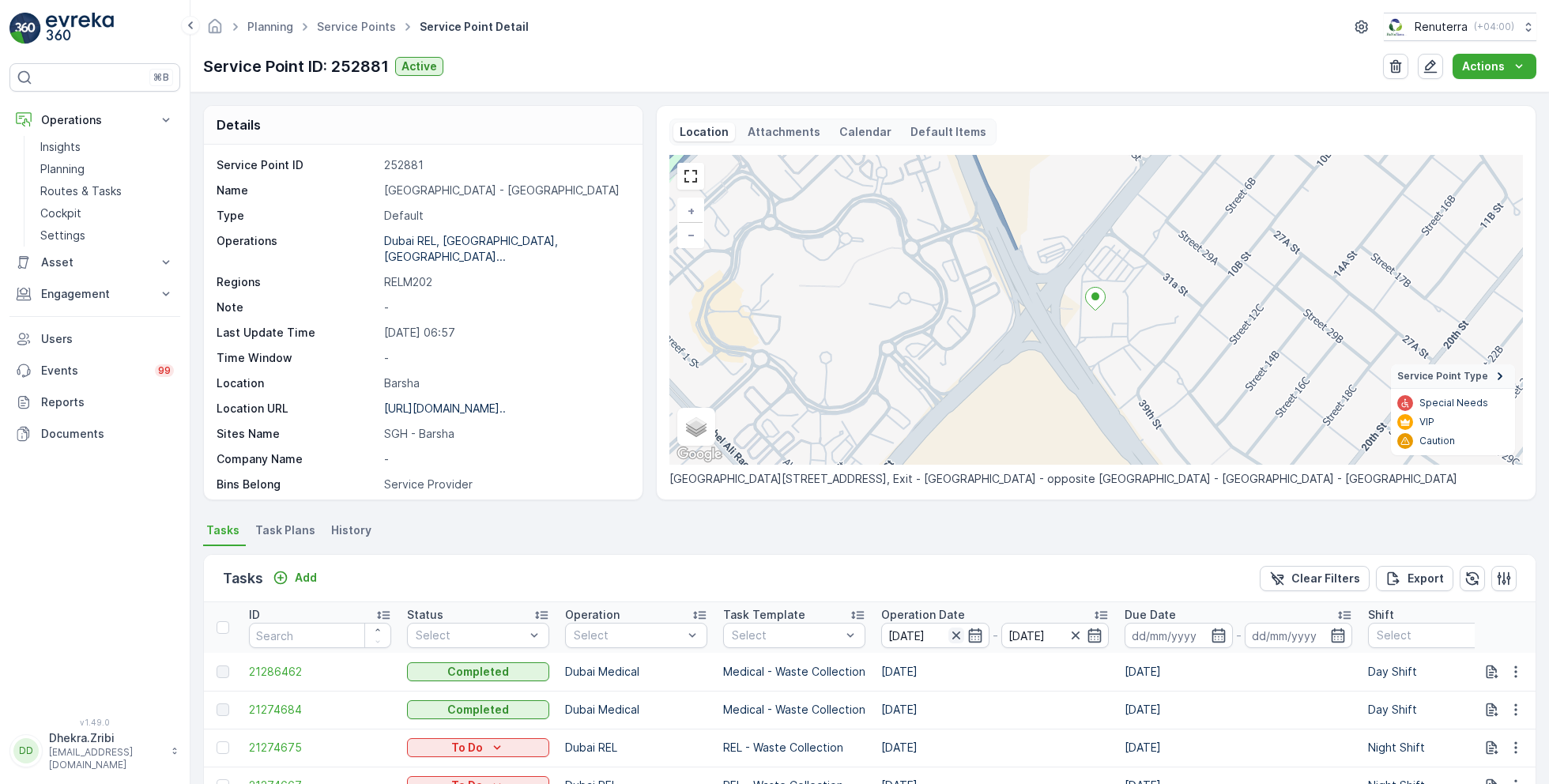
click at [955, 636] on icon "button" at bounding box center [956, 636] width 16 height 16
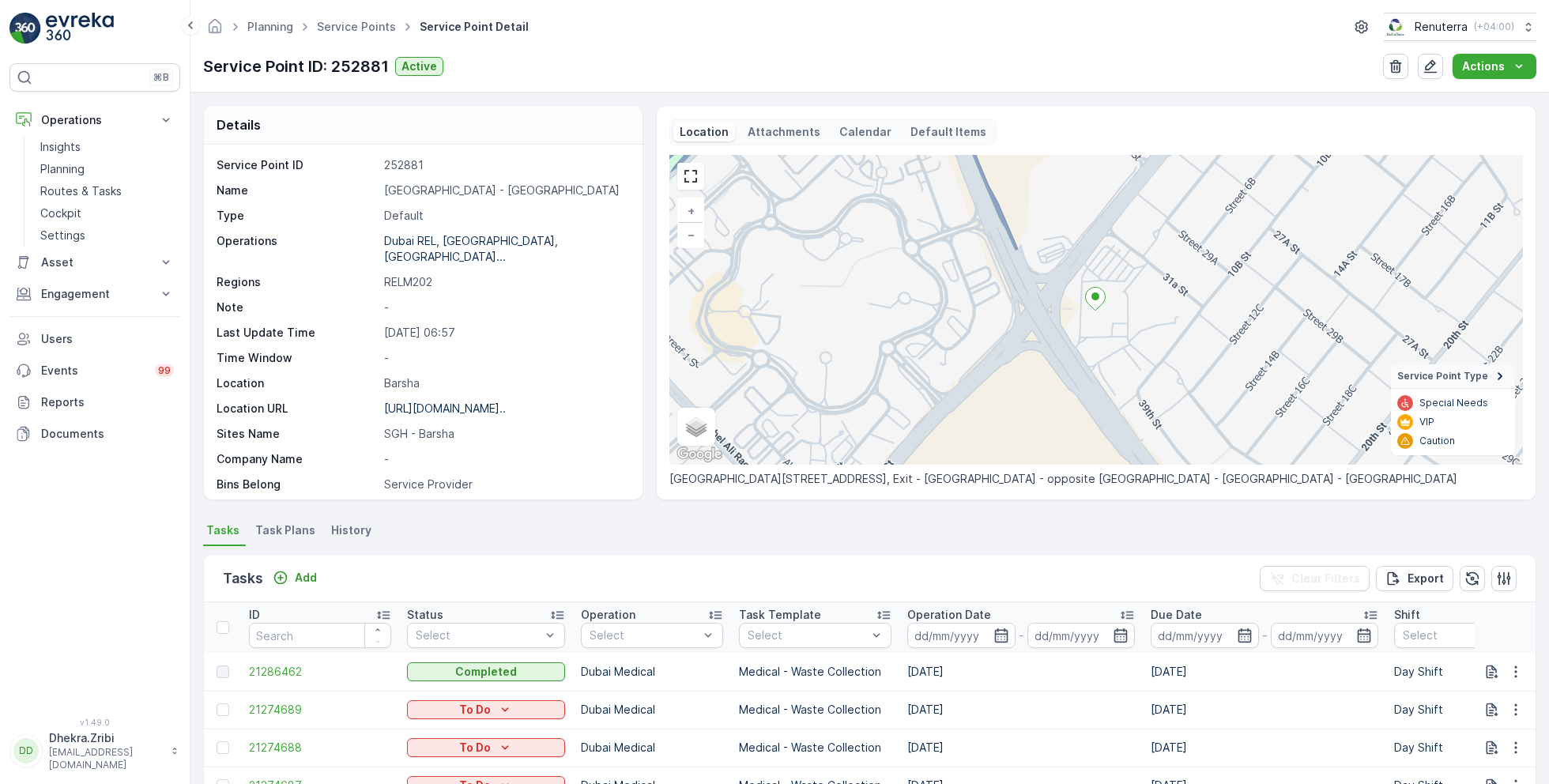
click at [955, 636] on input at bounding box center [961, 635] width 108 height 25
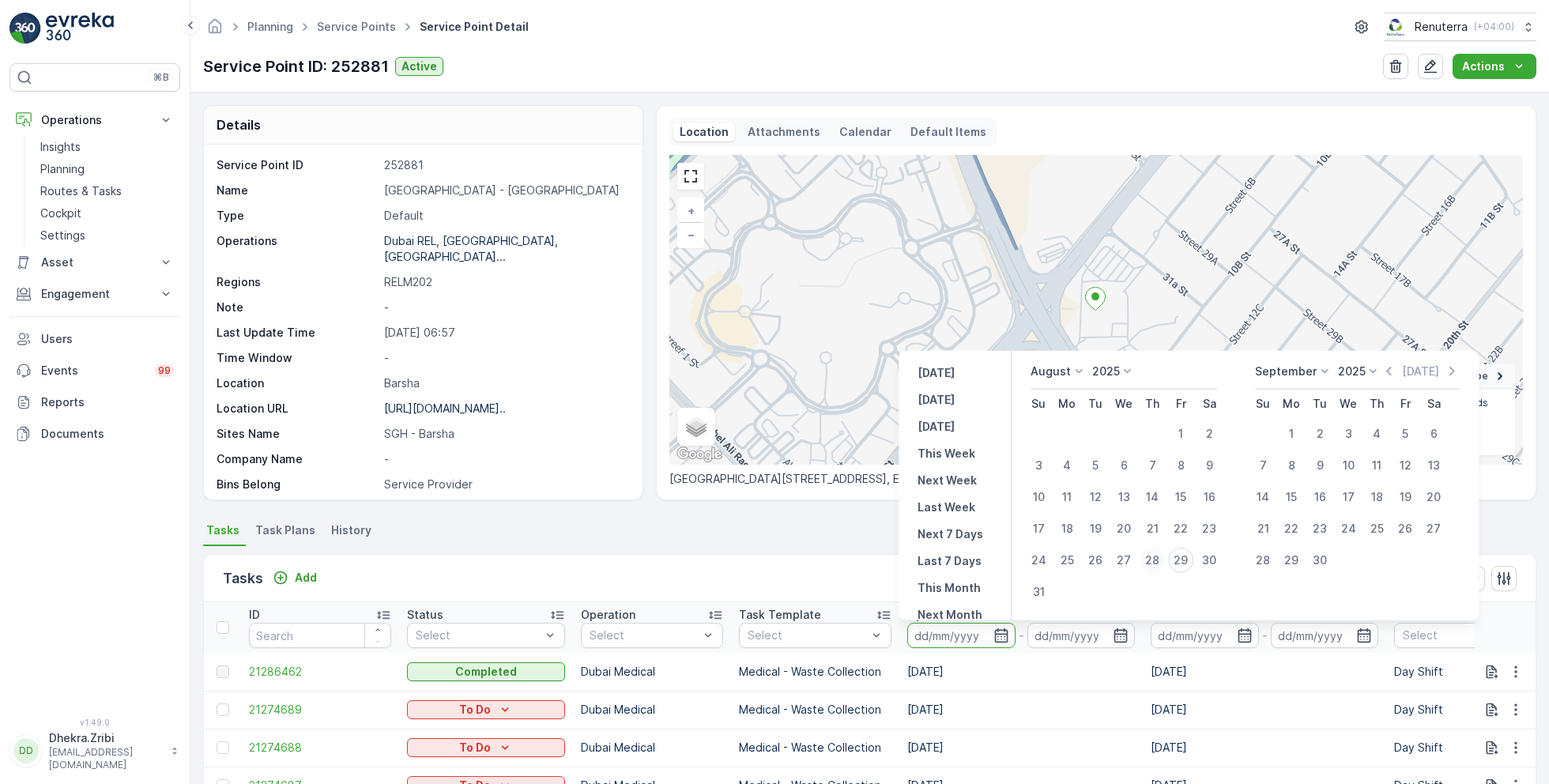
click at [1164, 561] on div "28" at bounding box center [1152, 559] width 25 height 25
type input "[DATE]"
click at [1153, 556] on div "28" at bounding box center [1152, 559] width 25 height 25
type input "[DATE]"
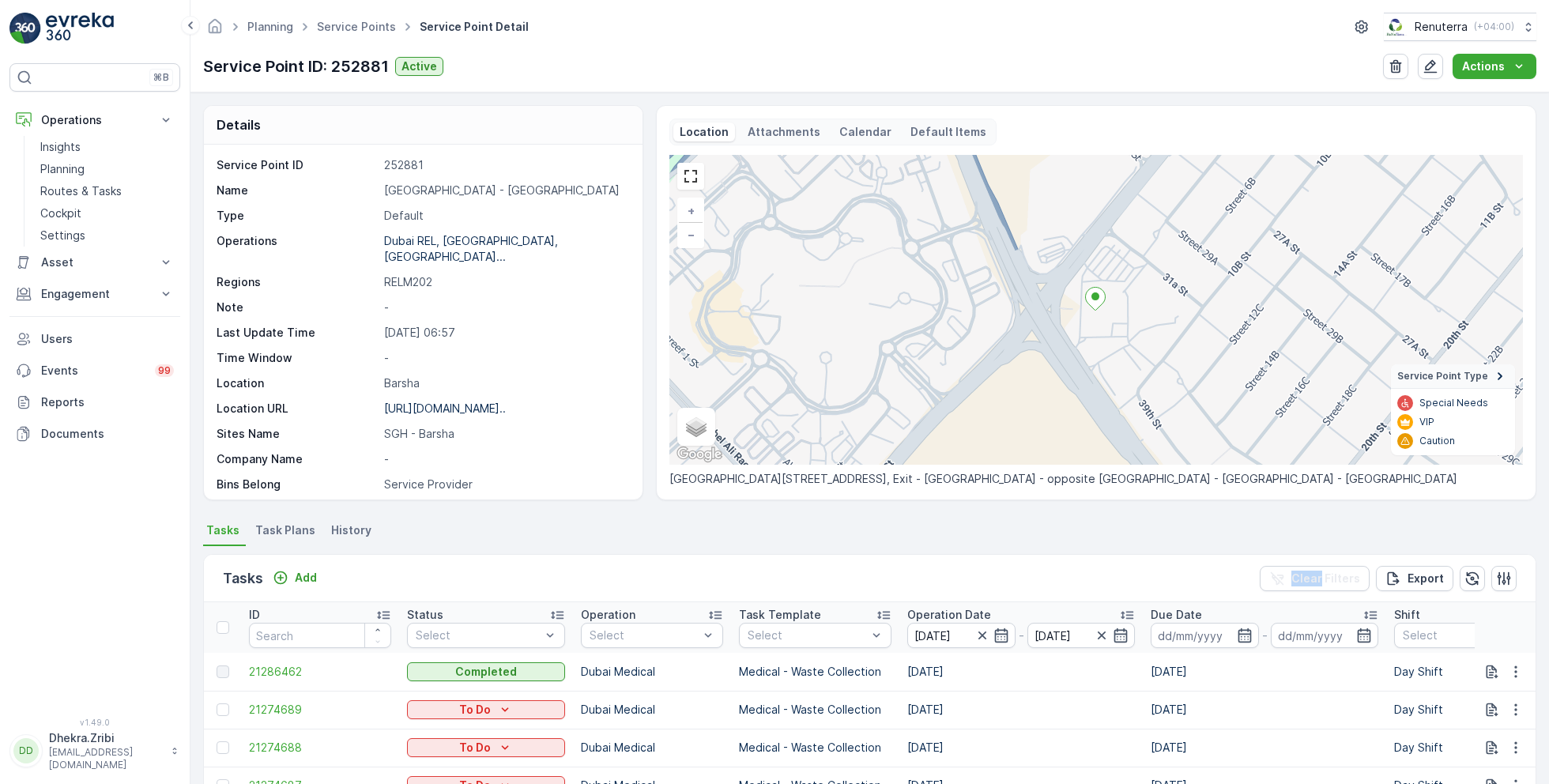
click at [1153, 556] on div "Tasks Add Clear Filters Export" at bounding box center [869, 579] width 1331 height 47
click at [957, 555] on div "Tasks Add Clear Filters Export" at bounding box center [869, 579] width 1331 height 47
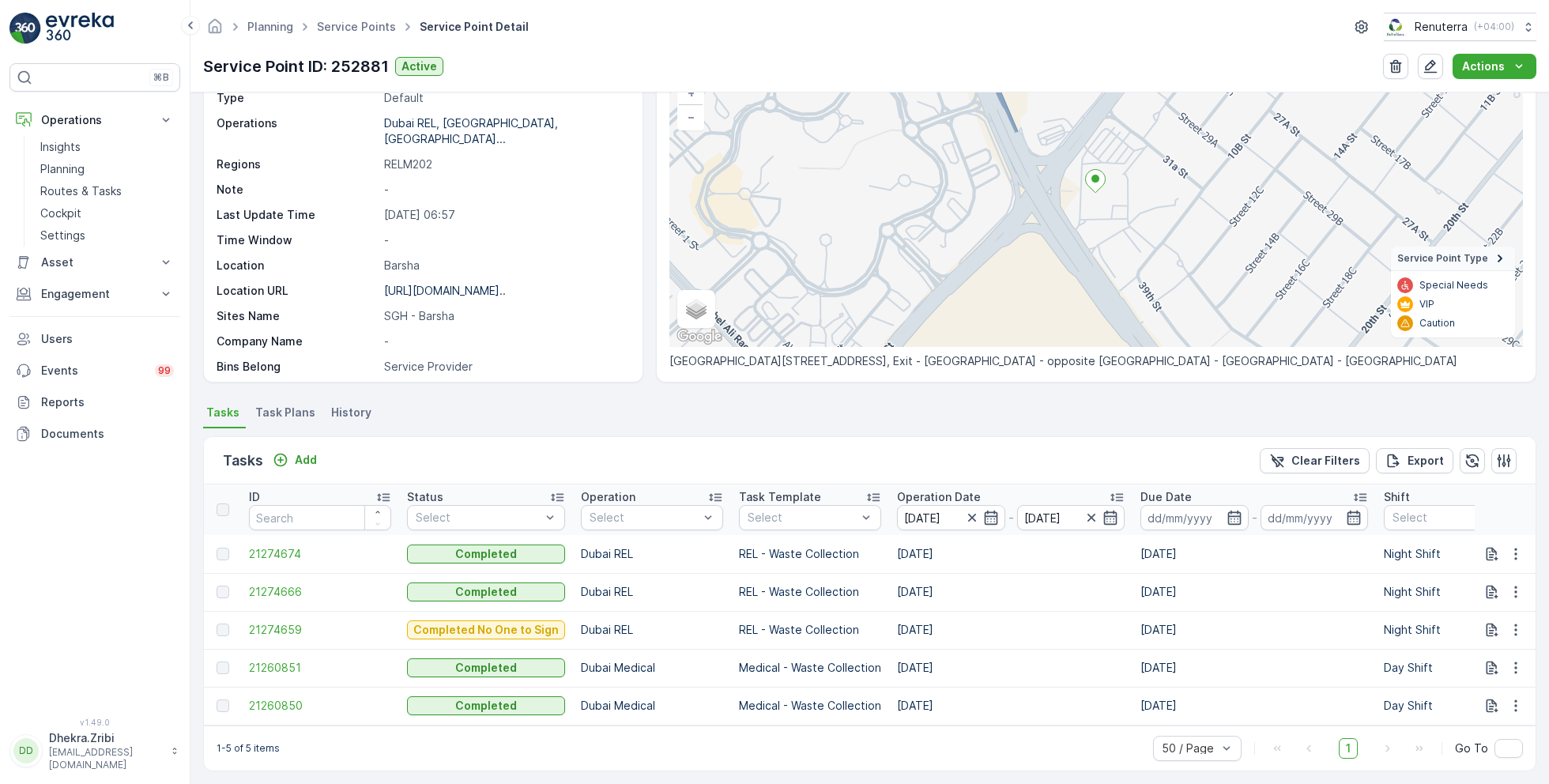
scroll to position [132, 0]
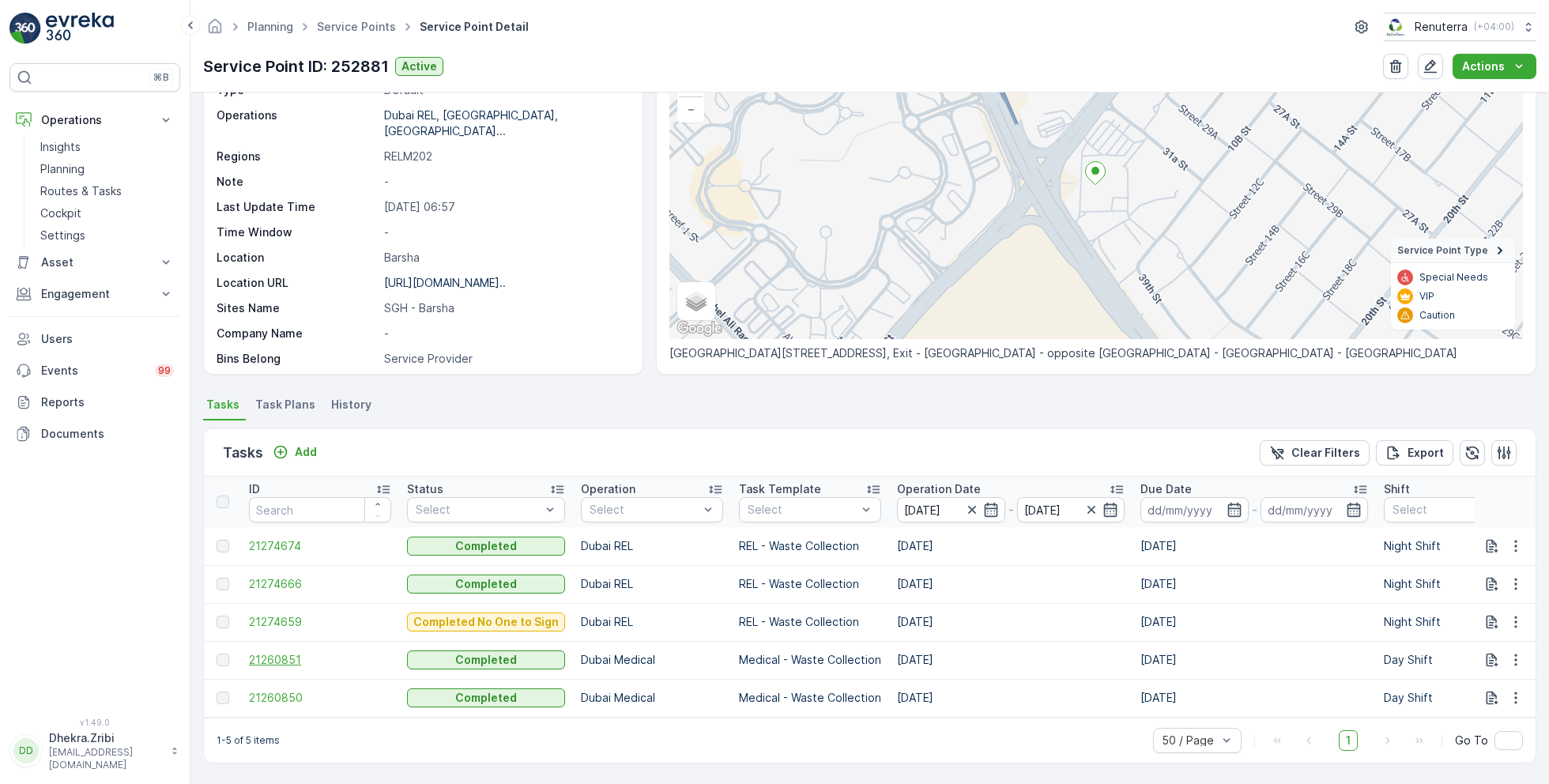
click at [283, 652] on span "21260851" at bounding box center [320, 659] width 142 height 16
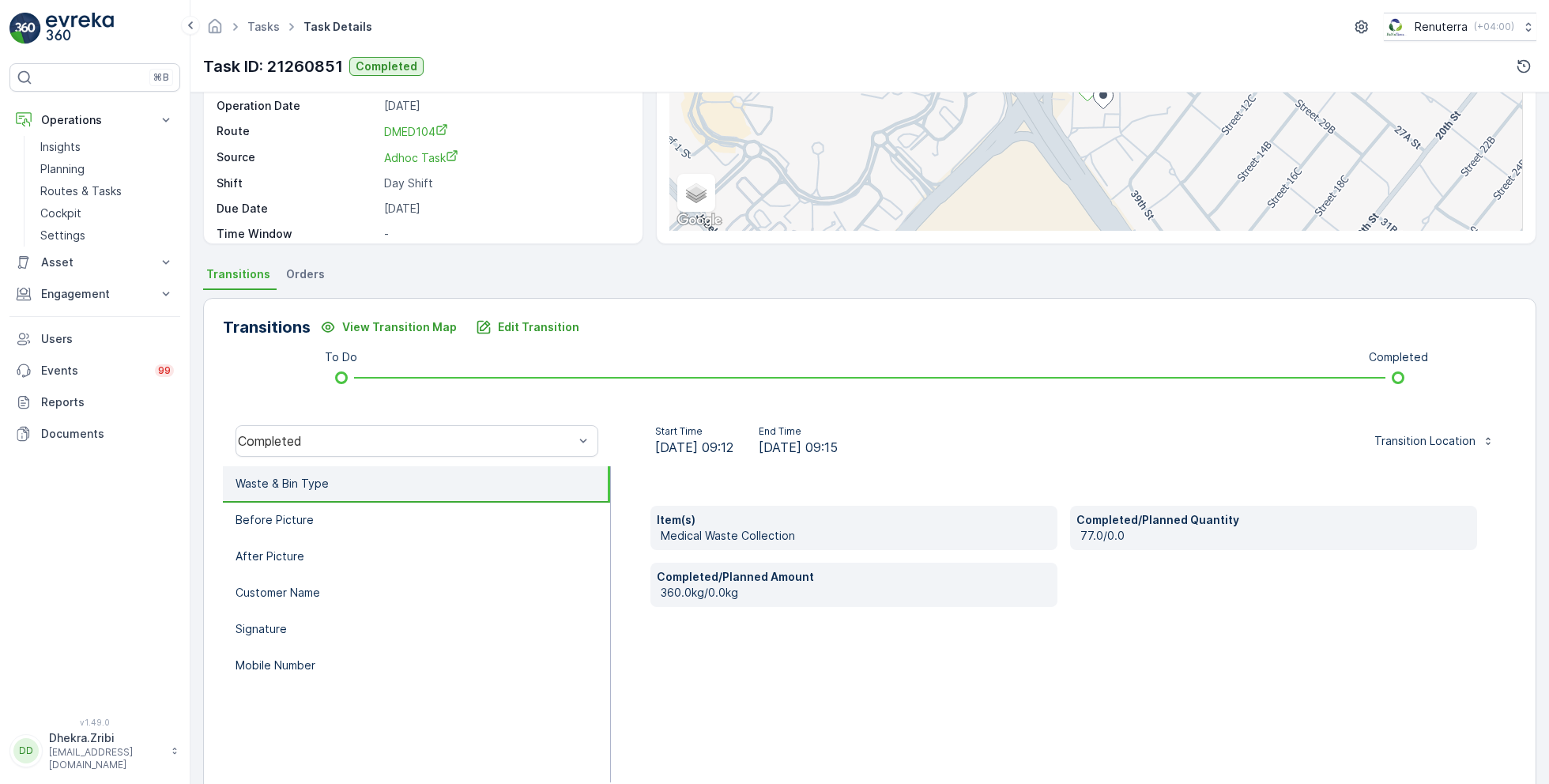
scroll to position [211, 0]
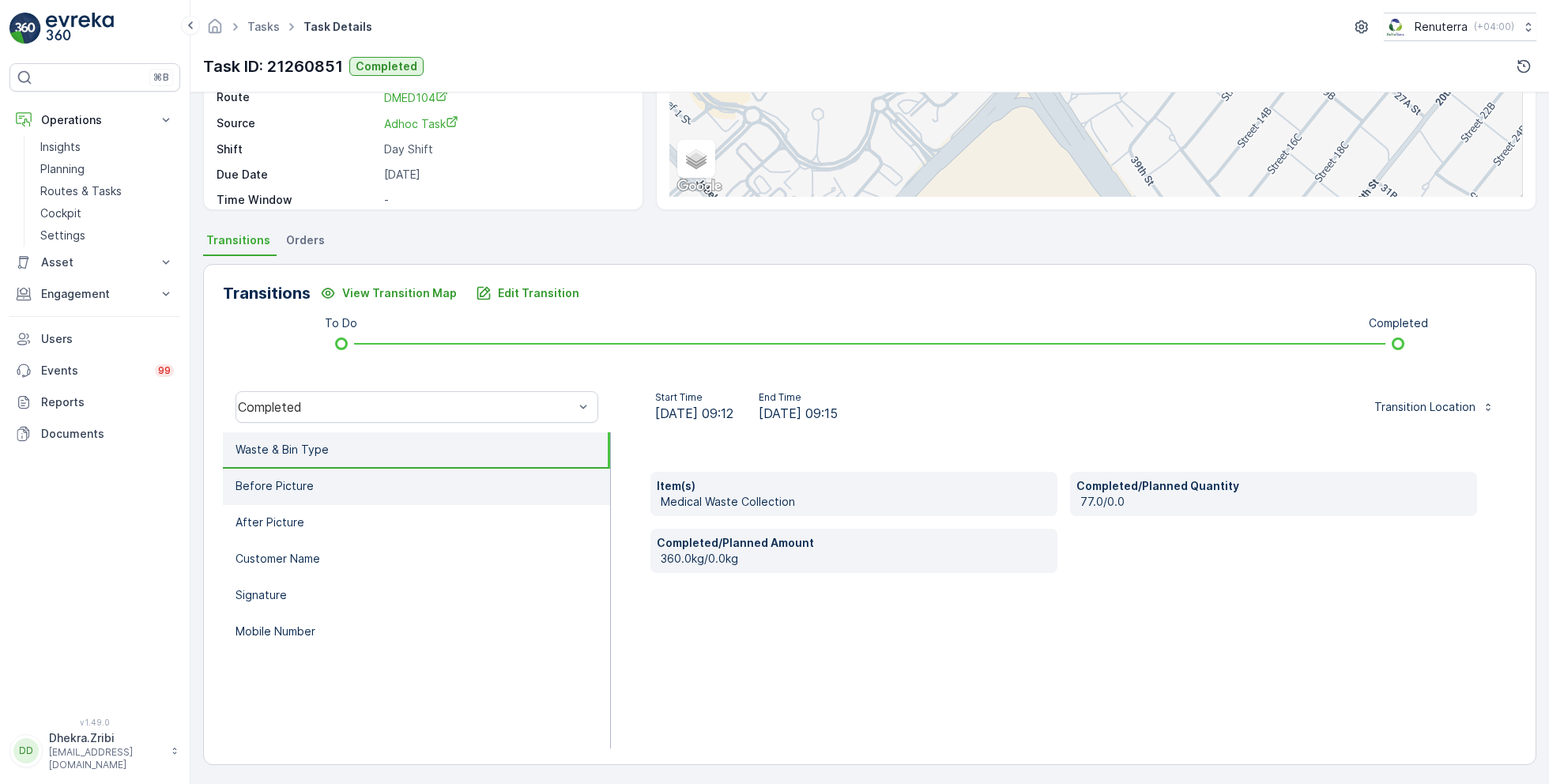
click at [311, 491] on li "Before Picture" at bounding box center [417, 486] width 388 height 36
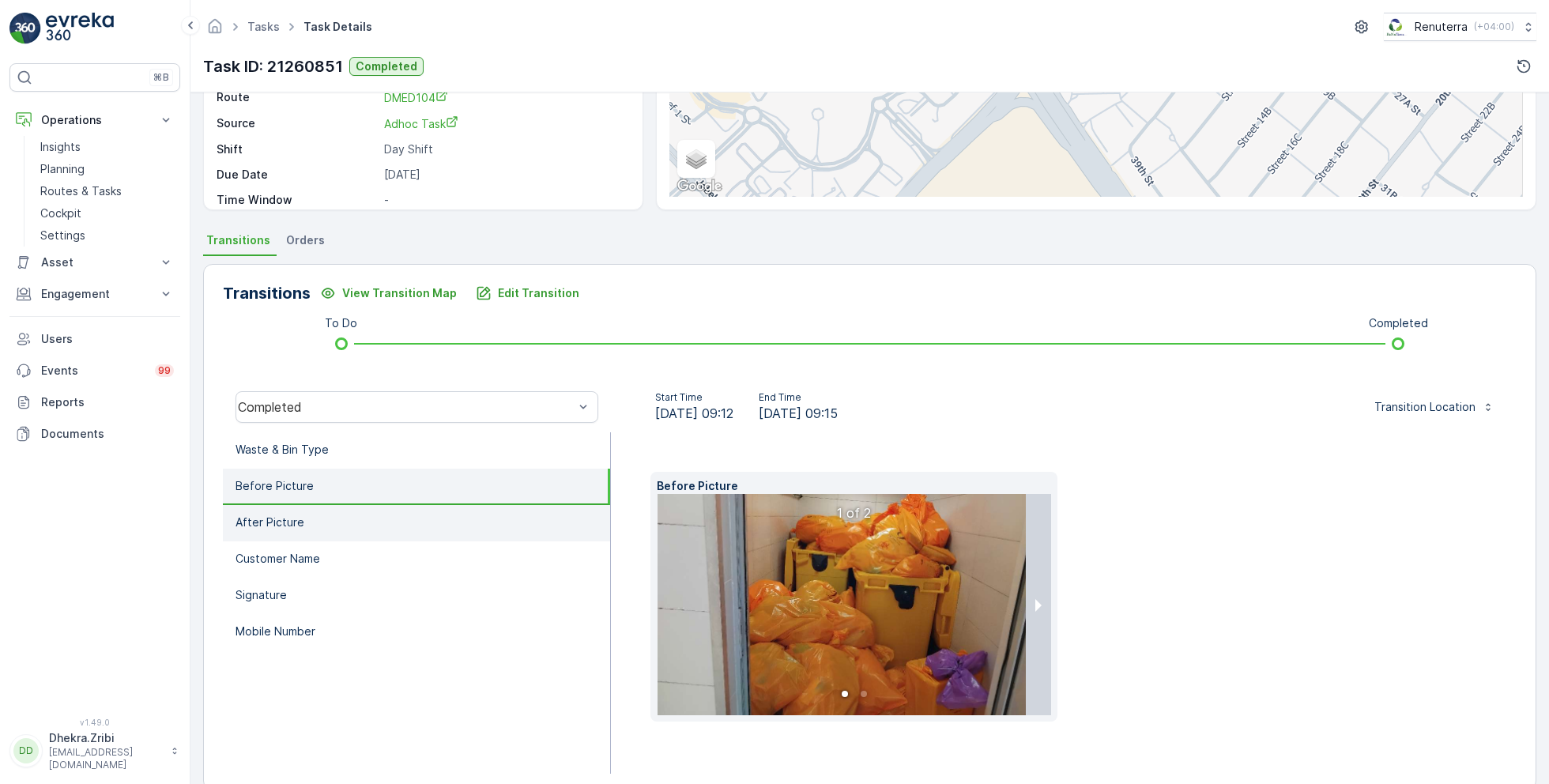
click at [316, 524] on li "After Picture" at bounding box center [417, 523] width 388 height 36
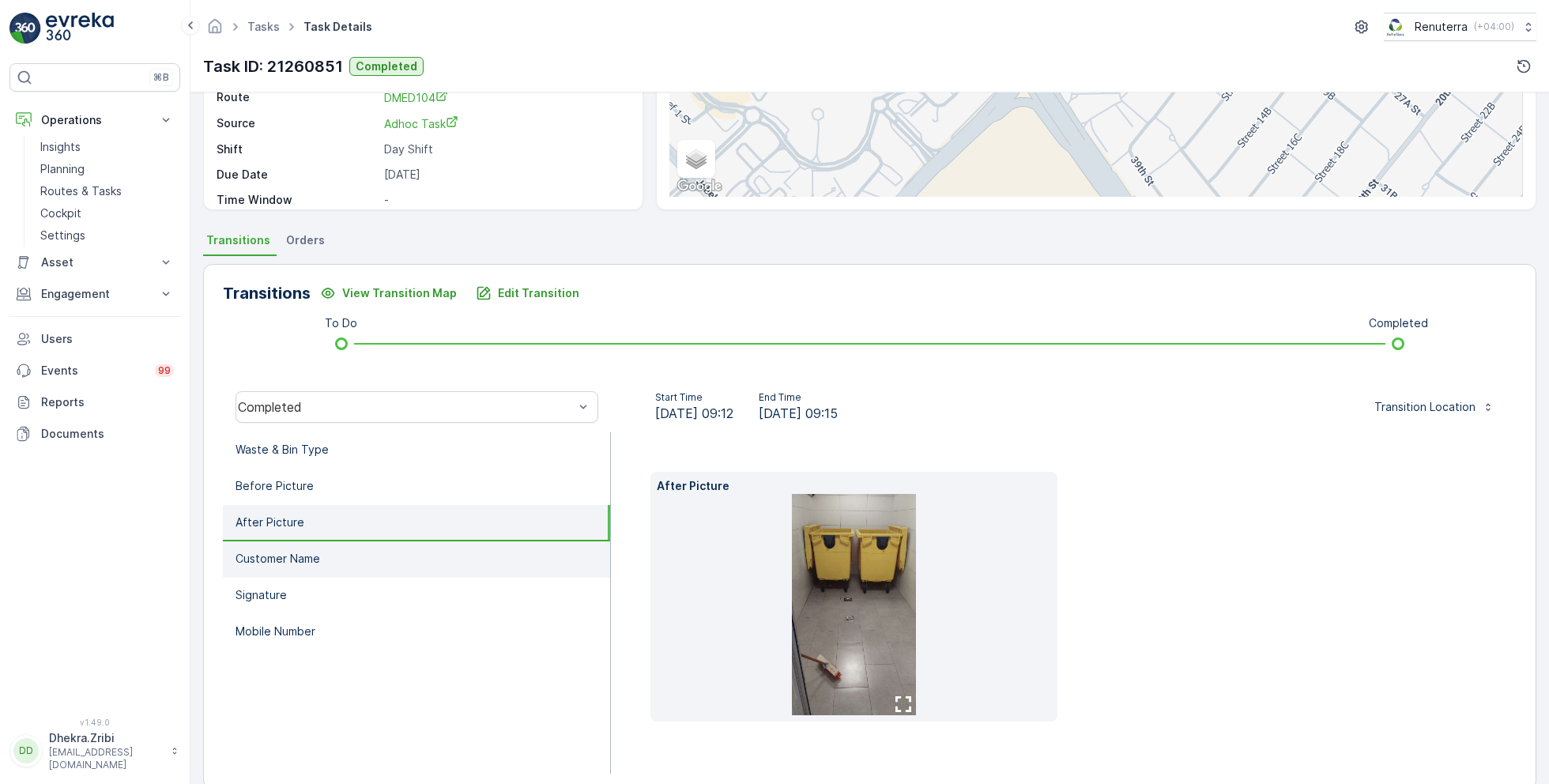
click at [324, 547] on li "Customer Name" at bounding box center [417, 559] width 388 height 36
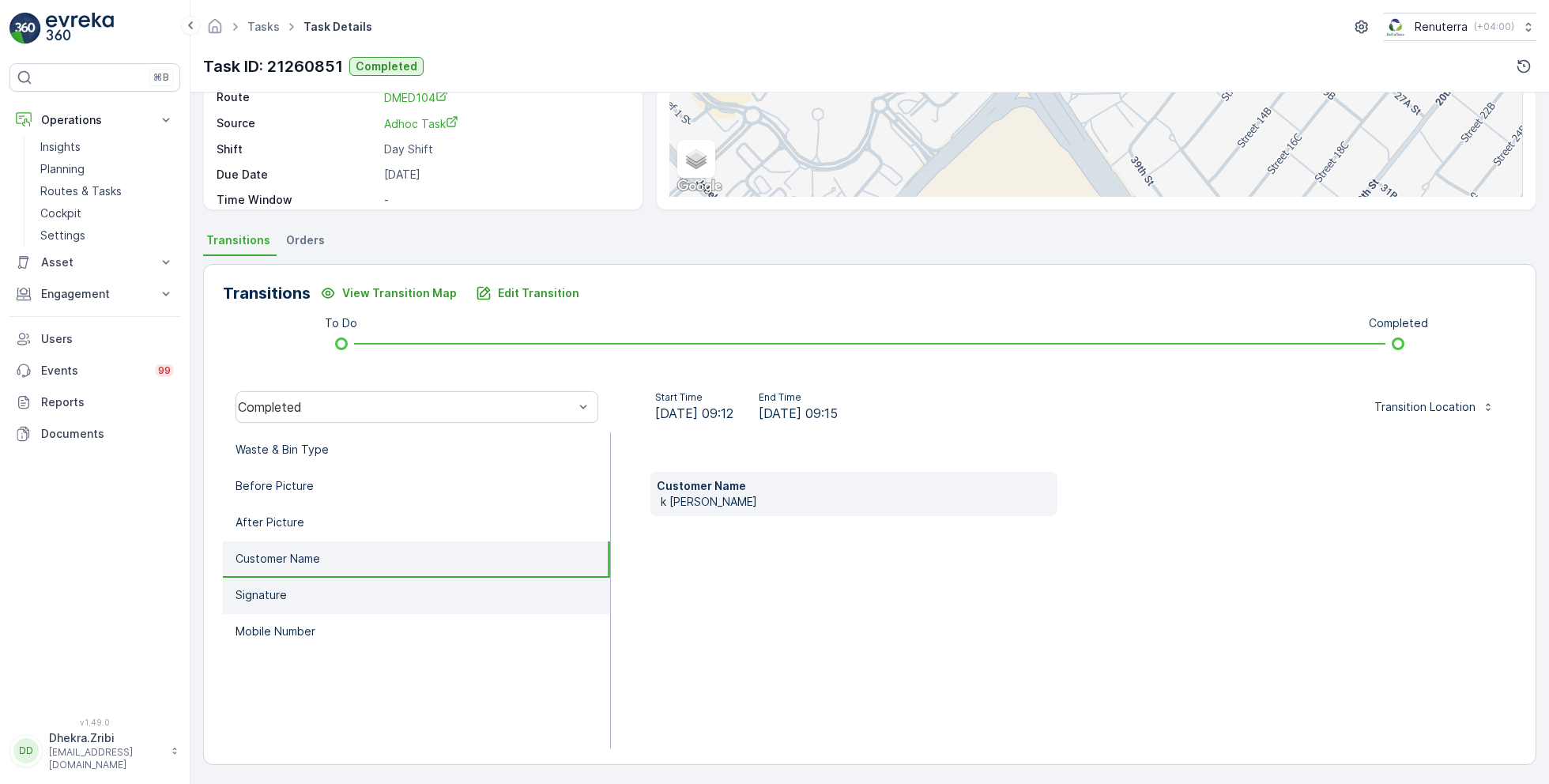
click at [328, 588] on li "Signature" at bounding box center [417, 595] width 388 height 36
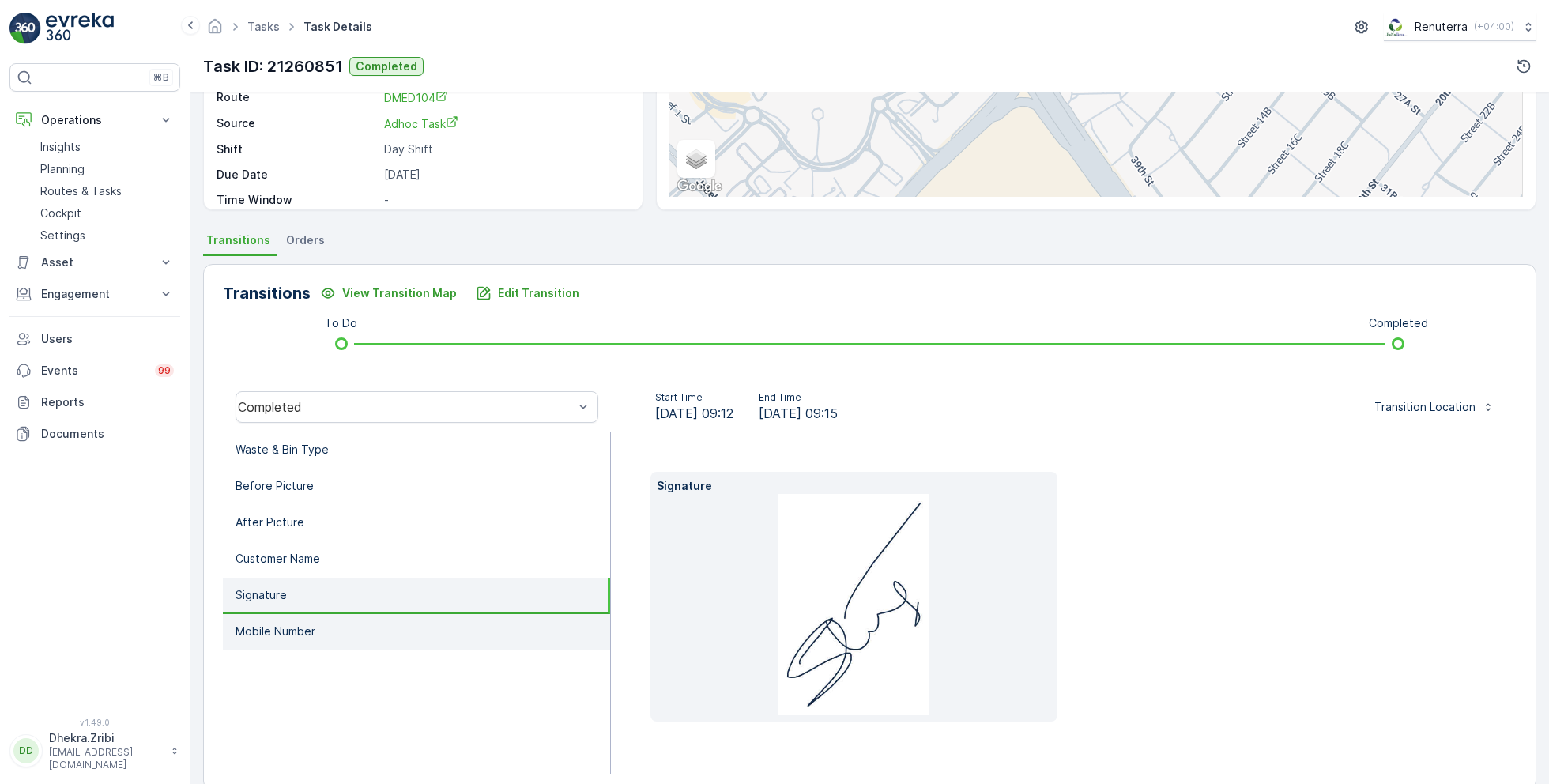
click at [337, 620] on li "Mobile Number" at bounding box center [417, 631] width 388 height 36
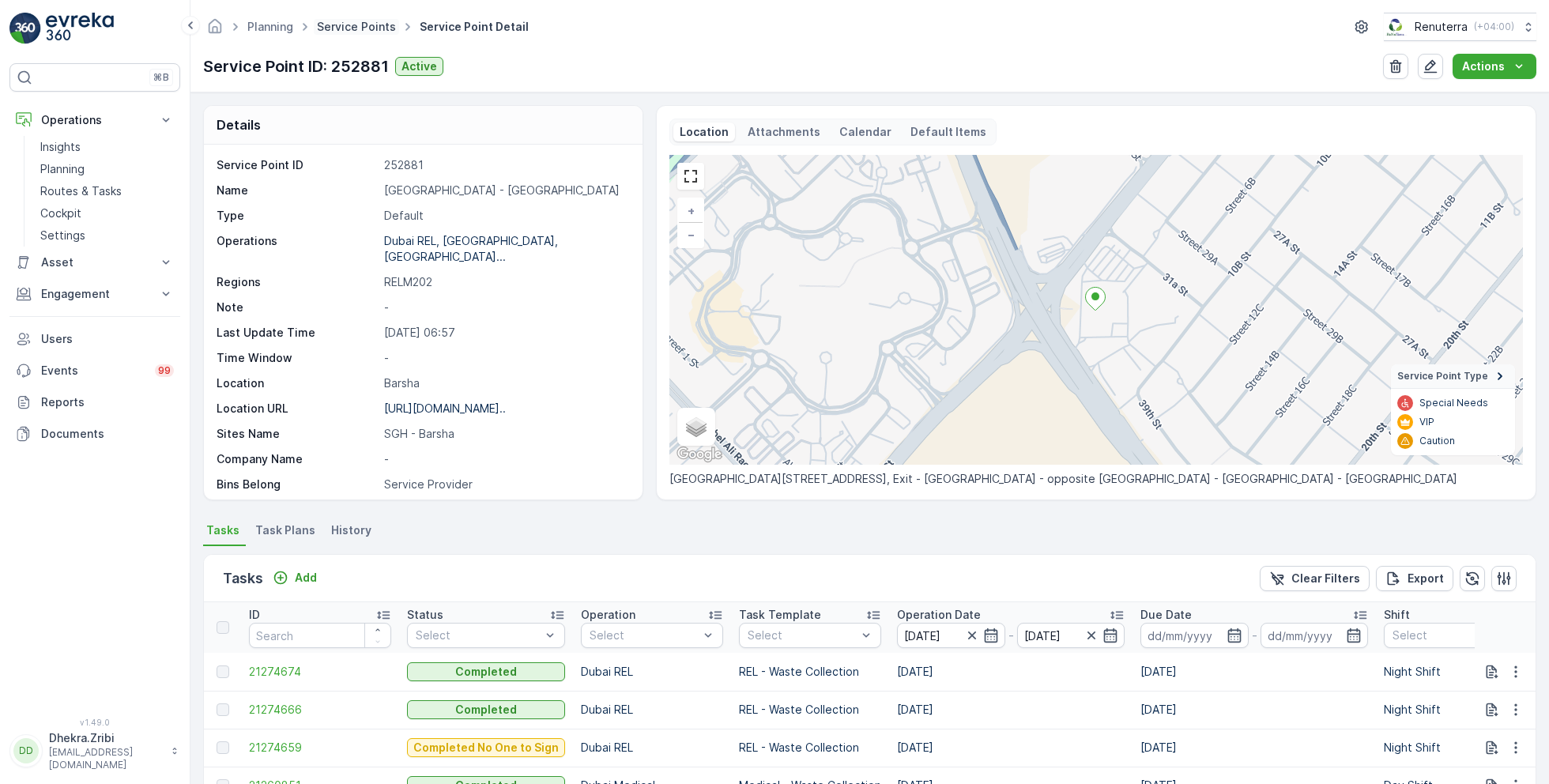
click at [363, 28] on link "Service Points" at bounding box center [356, 26] width 79 height 13
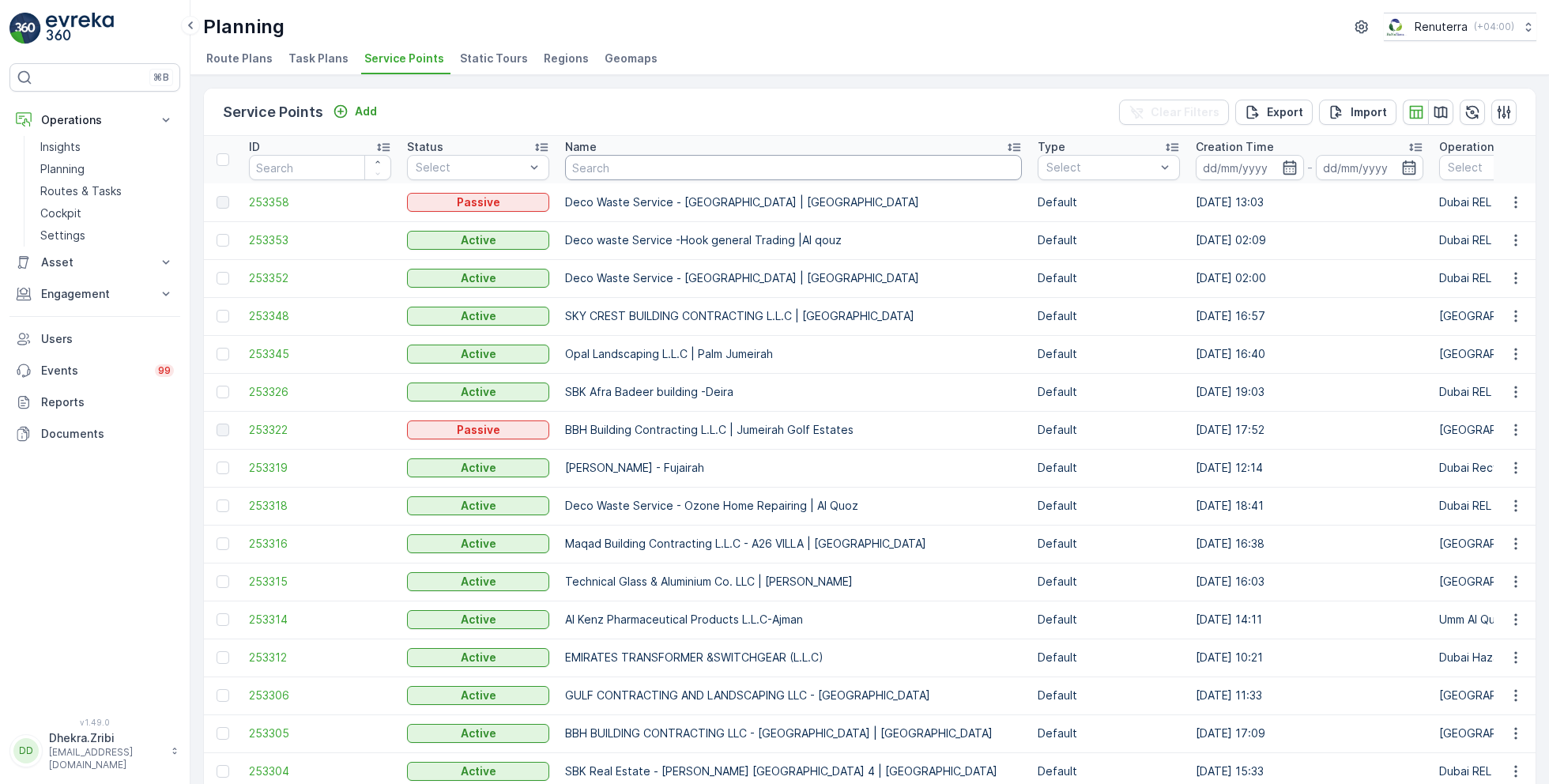
click at [670, 175] on input "text" at bounding box center [793, 167] width 457 height 25
type input "geo"
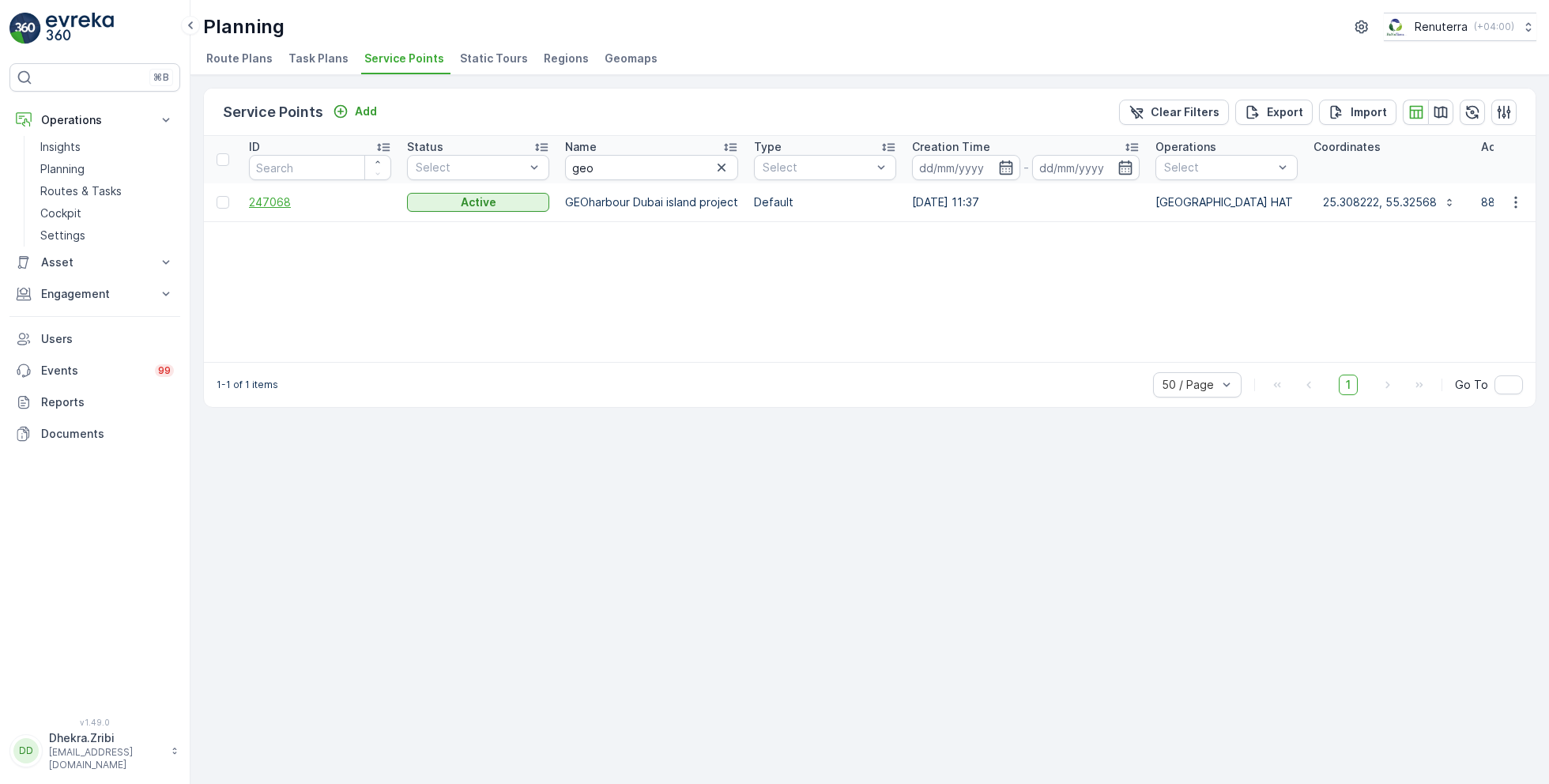
click at [275, 202] on span "247068" at bounding box center [320, 203] width 142 height 16
